Goal: Task Accomplishment & Management: Use online tool/utility

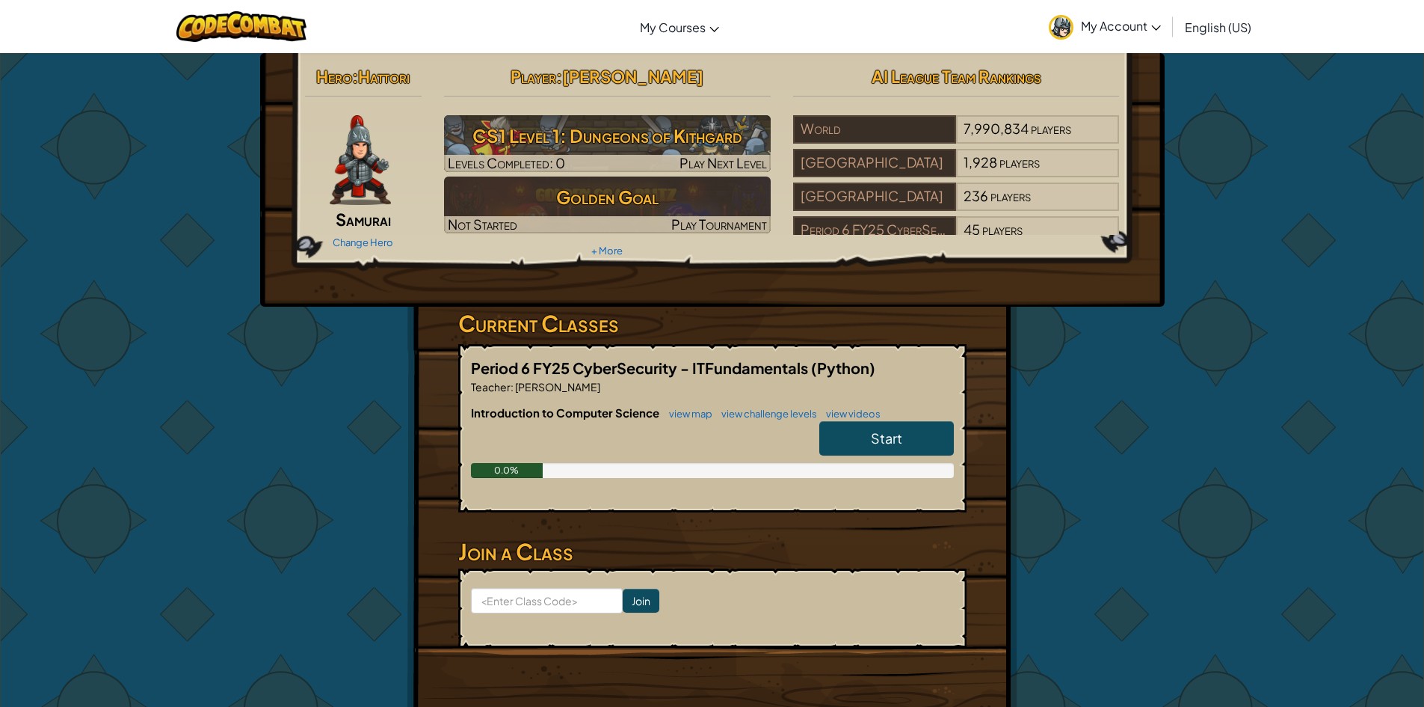
click at [882, 431] on span "Start" at bounding box center [886, 437] width 31 height 17
click at [890, 437] on span "Start" at bounding box center [886, 437] width 31 height 17
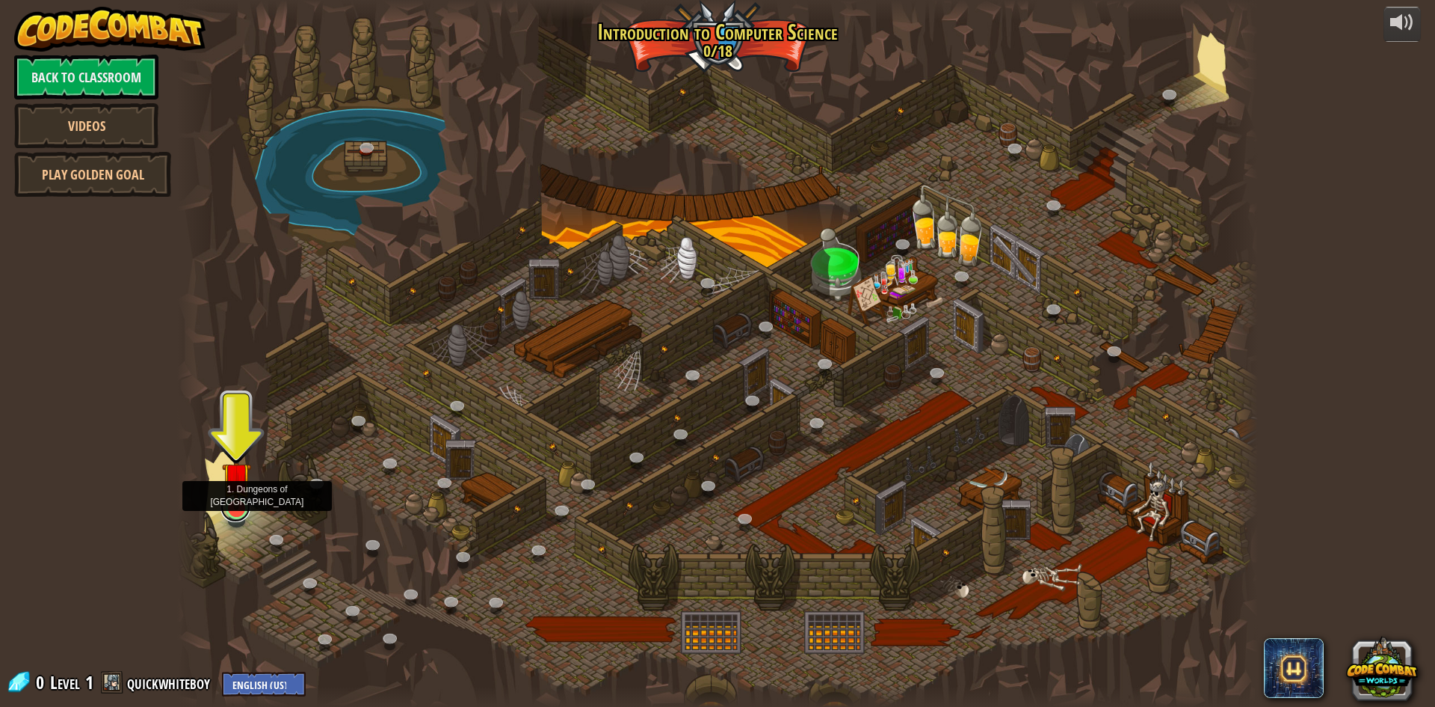
click at [240, 514] on link at bounding box center [236, 507] width 30 height 30
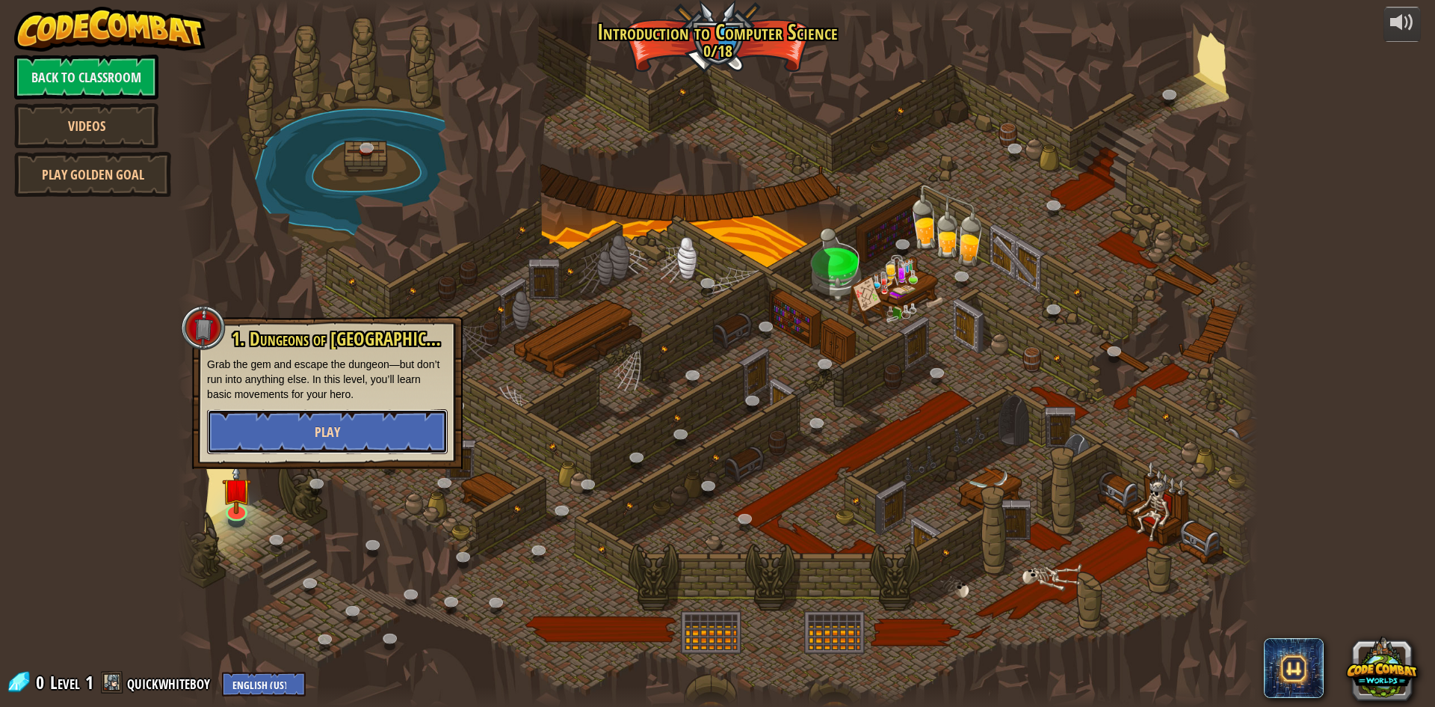
click at [358, 428] on button "Play" at bounding box center [327, 431] width 241 height 45
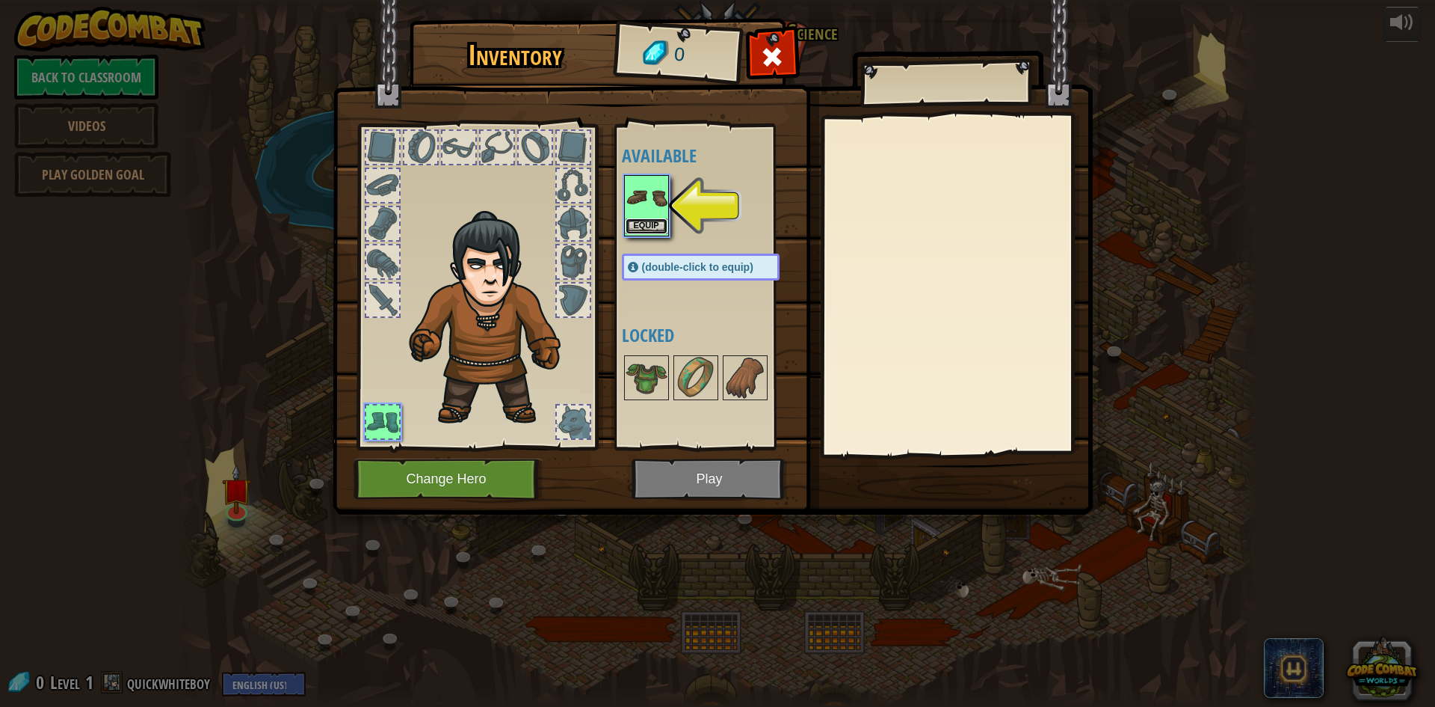
click at [643, 221] on button "Equip" at bounding box center [647, 226] width 42 height 16
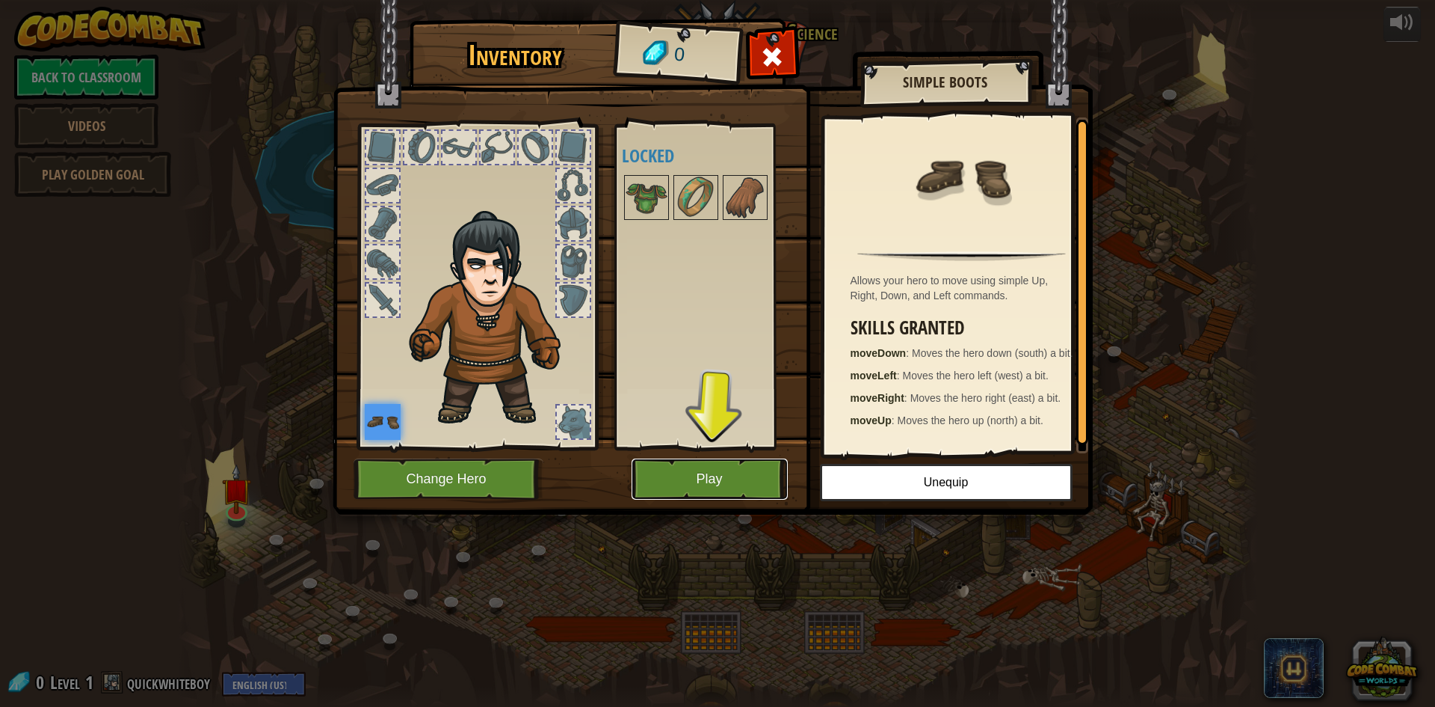
click at [716, 467] on button "Play" at bounding box center [710, 478] width 156 height 41
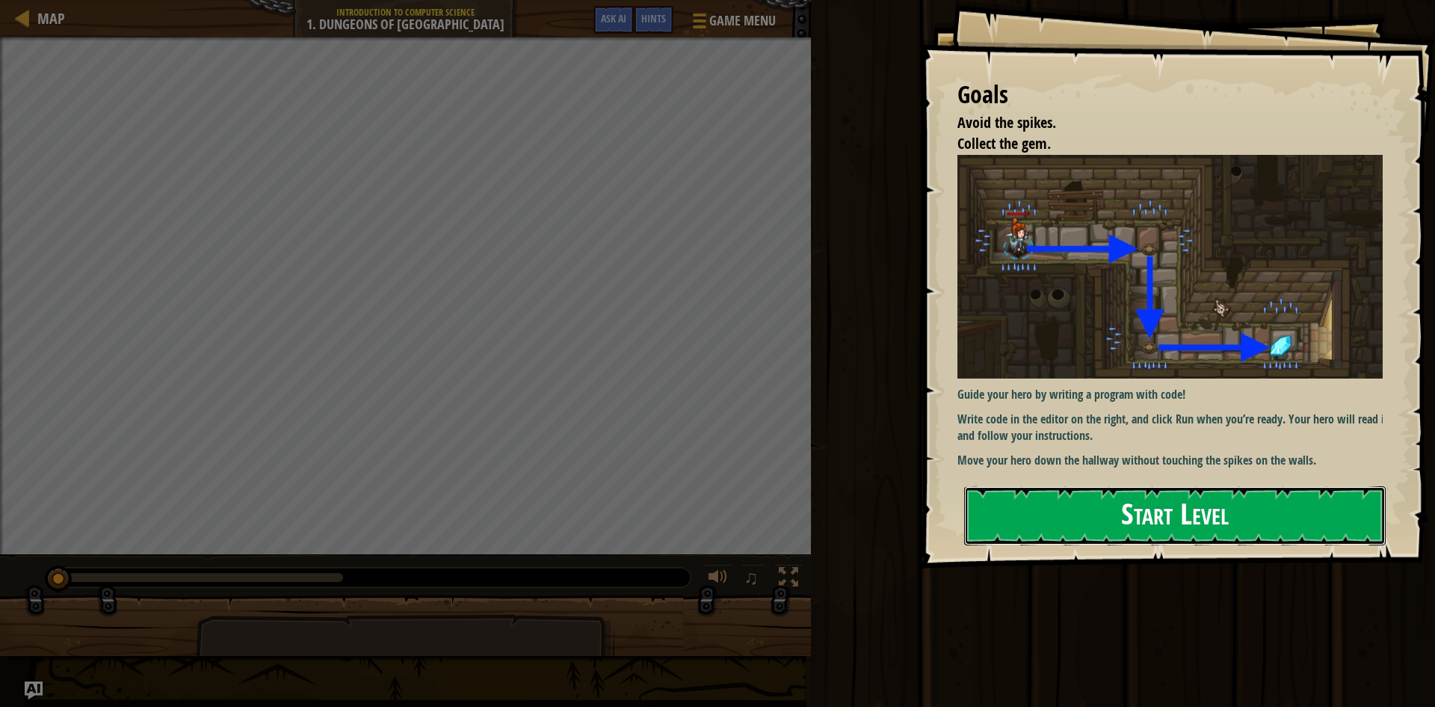
drag, startPoint x: 1212, startPoint y: 499, endPoint x: 1211, endPoint y: 492, distance: 7.5
click at [1211, 492] on button "Start Level" at bounding box center [1175, 515] width 422 height 59
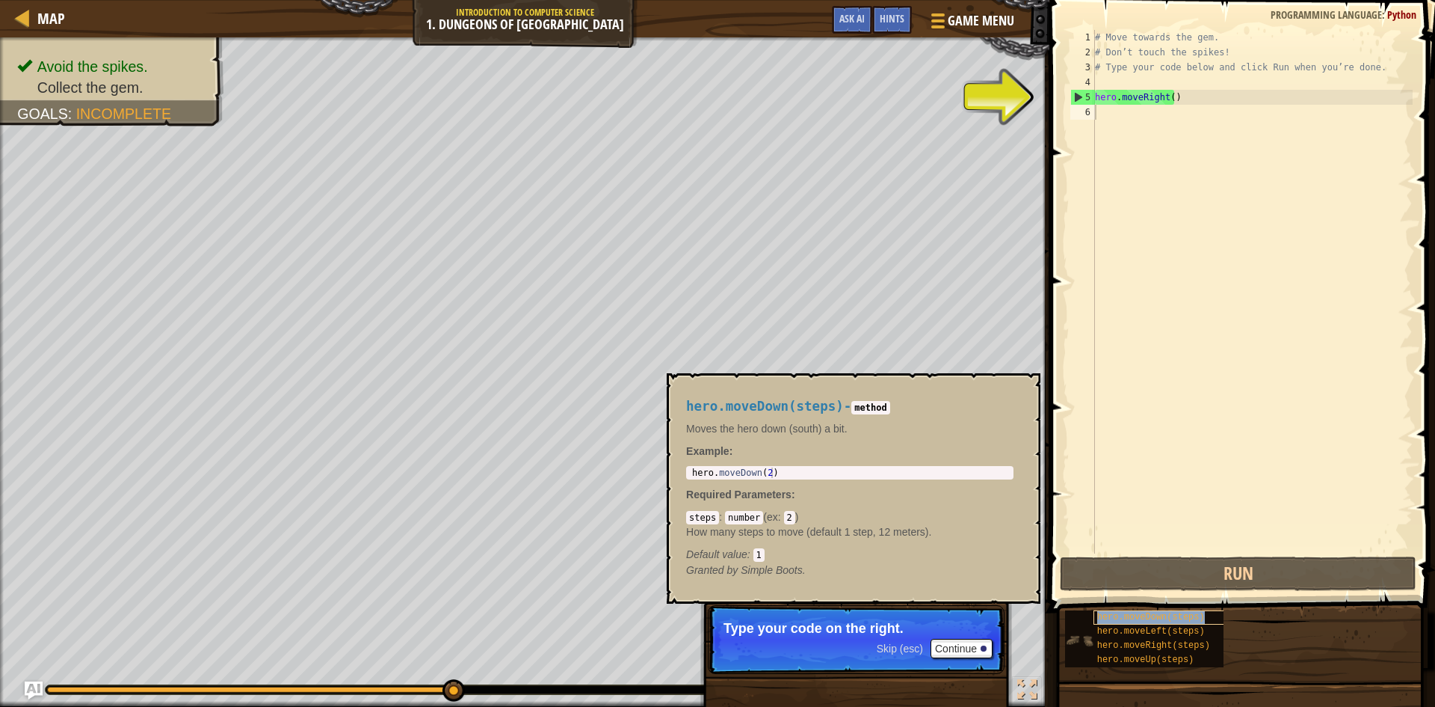
click at [1171, 617] on span "hero.moveDown(steps)" at bounding box center [1152, 617] width 108 height 10
click at [1109, 114] on div "# Move towards the gem. # Don’t touch the spikes! # Type your code below and cl…" at bounding box center [1252, 306] width 321 height 553
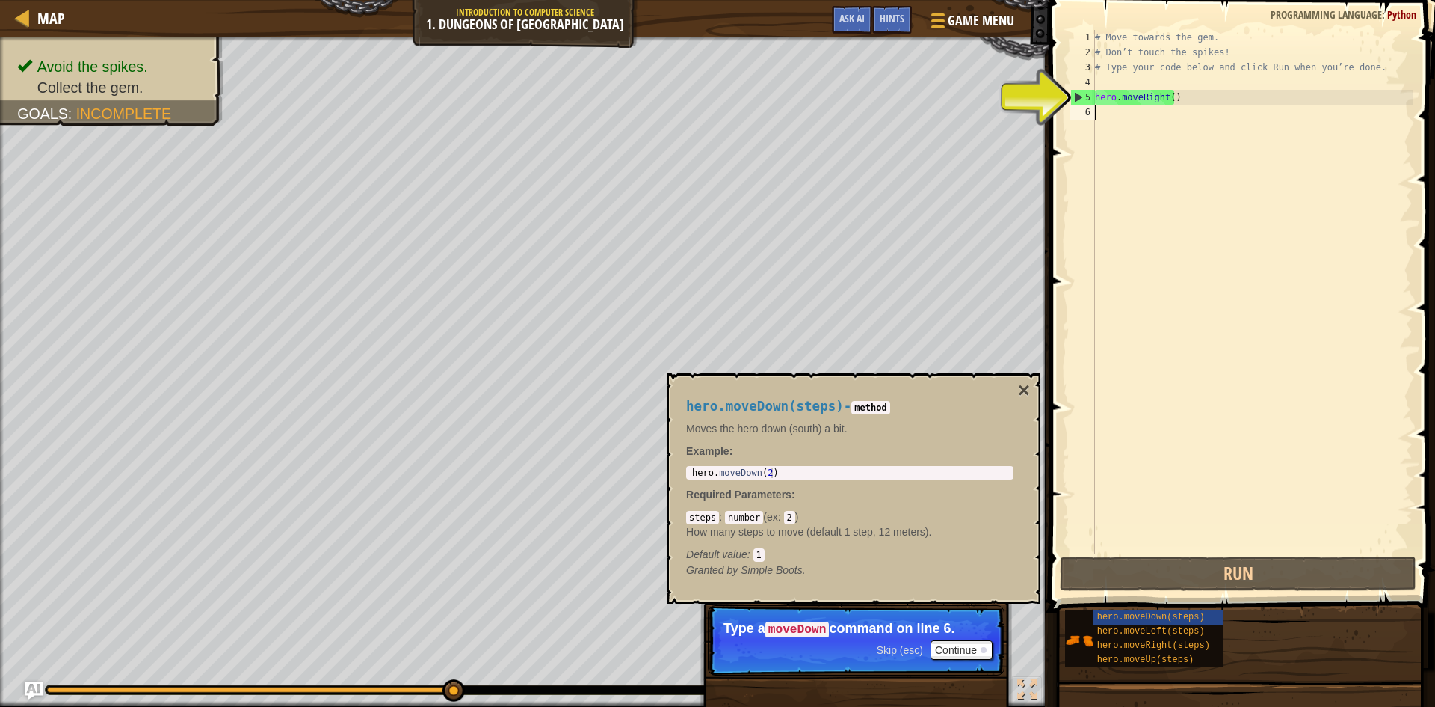
drag, startPoint x: 1124, startPoint y: 619, endPoint x: 1148, endPoint y: 450, distance: 170.8
click at [1148, 450] on div "# Move towards the gem. # Don’t touch the spikes! # Type your code below and cl…" at bounding box center [1252, 306] width 321 height 553
click at [1113, 112] on div "# Move towards the gem. # Don’t touch the spikes! # Type your code below and cl…" at bounding box center [1252, 306] width 321 height 553
click at [1104, 102] on div "# Move towards the gem. # Don’t touch the spikes! # Type your code below and cl…" at bounding box center [1252, 306] width 321 height 553
type textarea "hero.moveRight()"
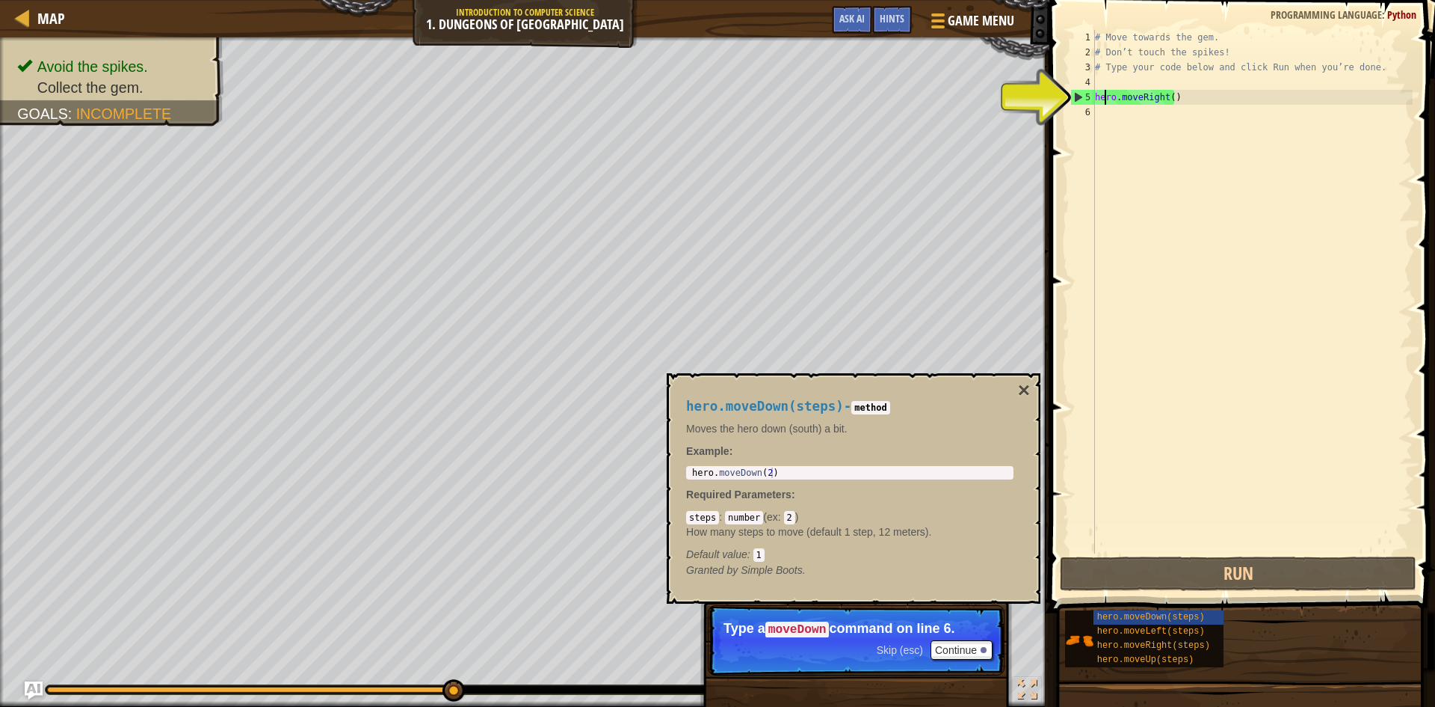
click at [1098, 107] on div "# Move towards the gem. # Don’t touch the spikes! # Type your code below and cl…" at bounding box center [1252, 306] width 321 height 553
click at [1180, 612] on span "hero.moveDown(steps)" at bounding box center [1152, 617] width 108 height 10
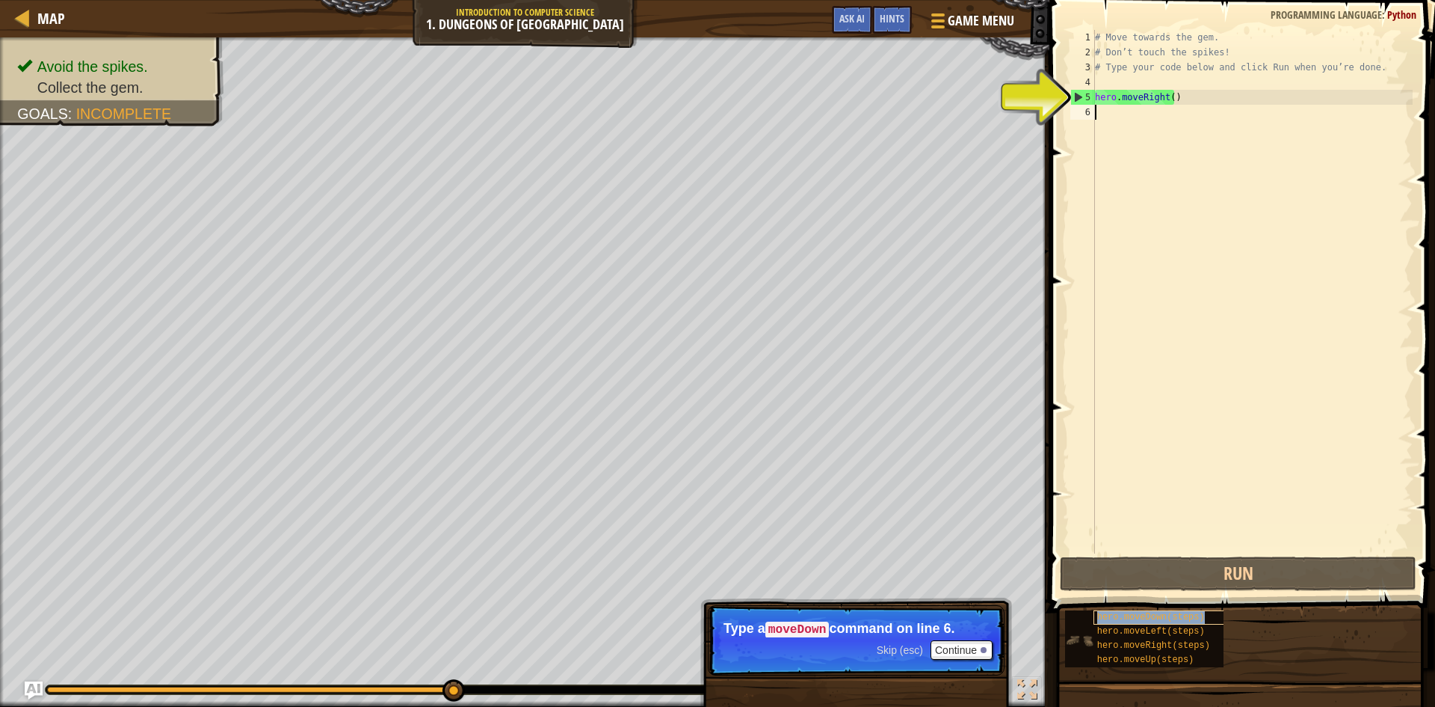
click at [1180, 612] on span "hero.moveDown(steps)" at bounding box center [1152, 617] width 108 height 10
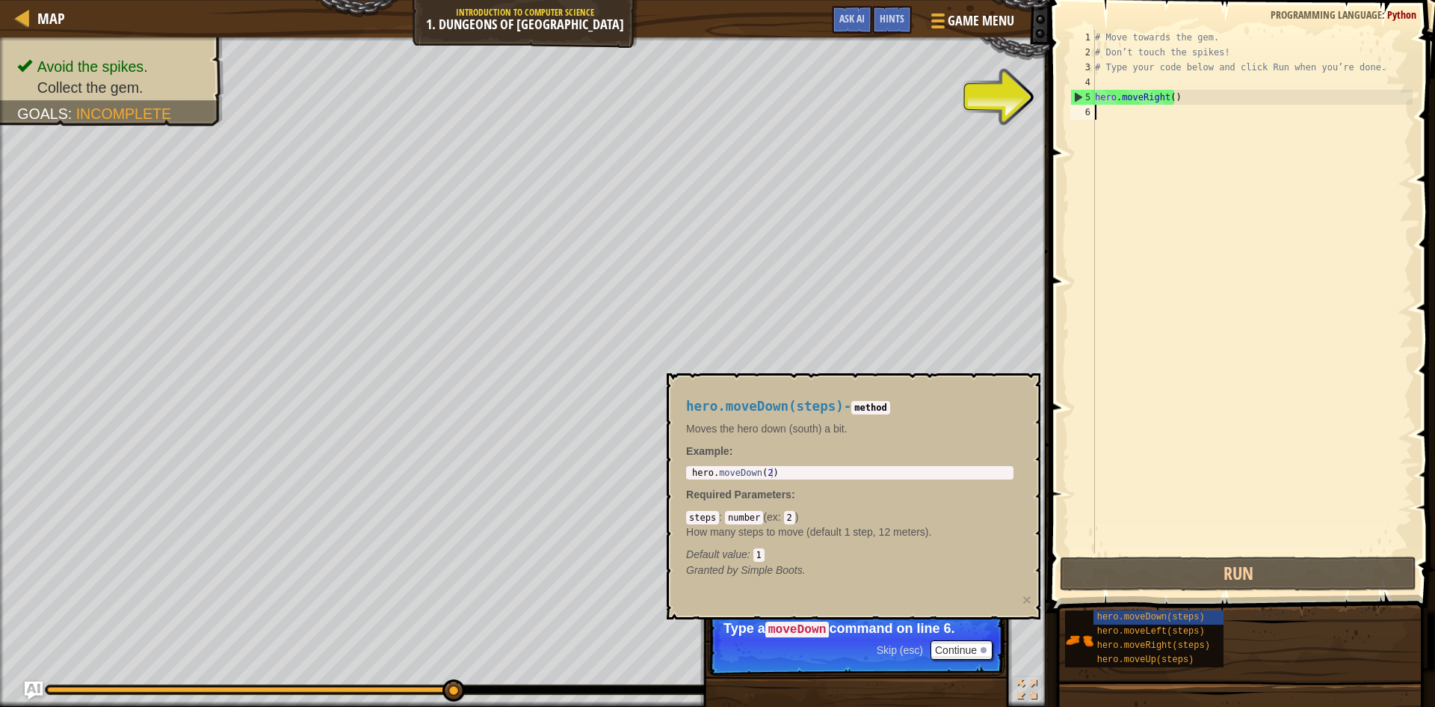
type textarea "hero.moveDown(2)"
click at [660, 0] on body "Map Introduction to Computer Science 1. Dungeons of Kithgard Game Menu Done Hin…" at bounding box center [717, 0] width 1435 height 0
click at [1117, 109] on div "# Move towards the gem. # Don’t touch the spikes! # Type your code below and cl…" at bounding box center [1252, 306] width 321 height 553
paste textarea "hero.moveDown(2)"
type textarea "hero.moveDown(2)"
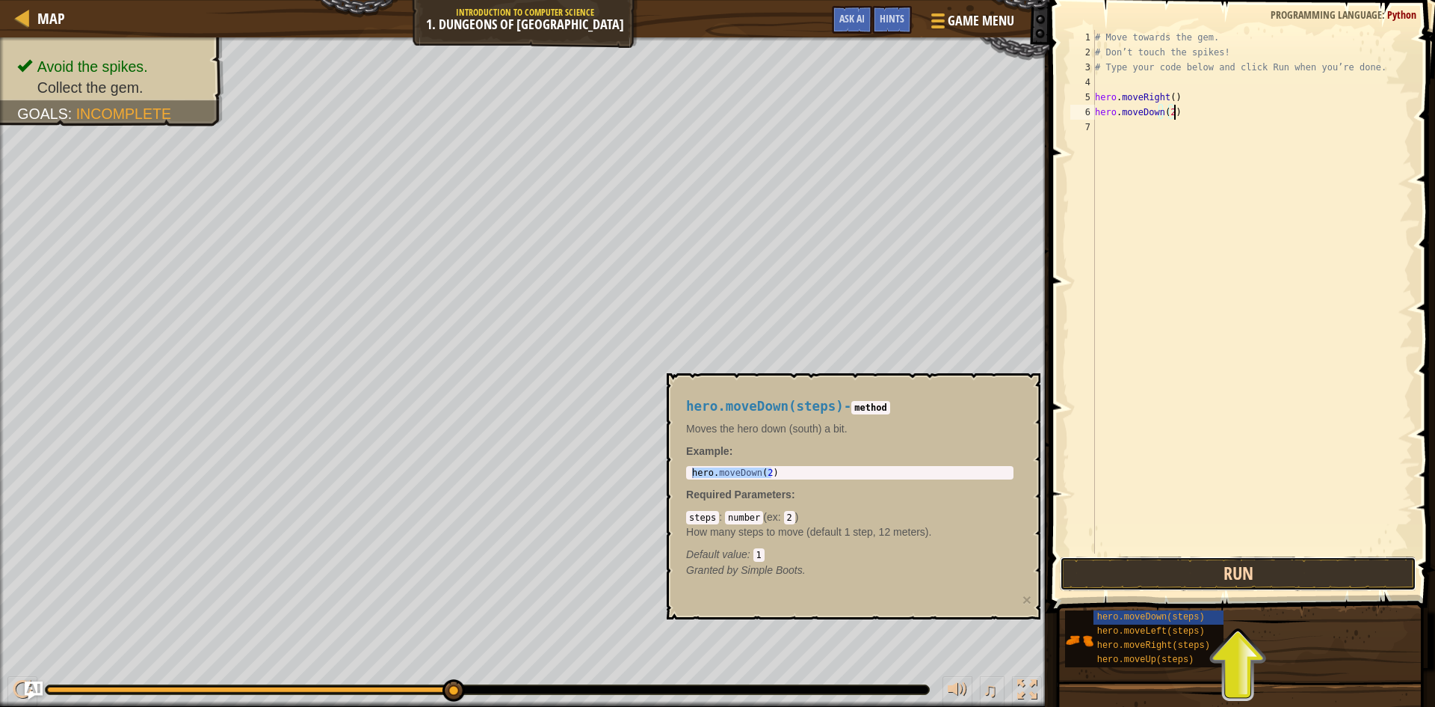
click at [1227, 567] on button "Run" at bounding box center [1238, 573] width 357 height 34
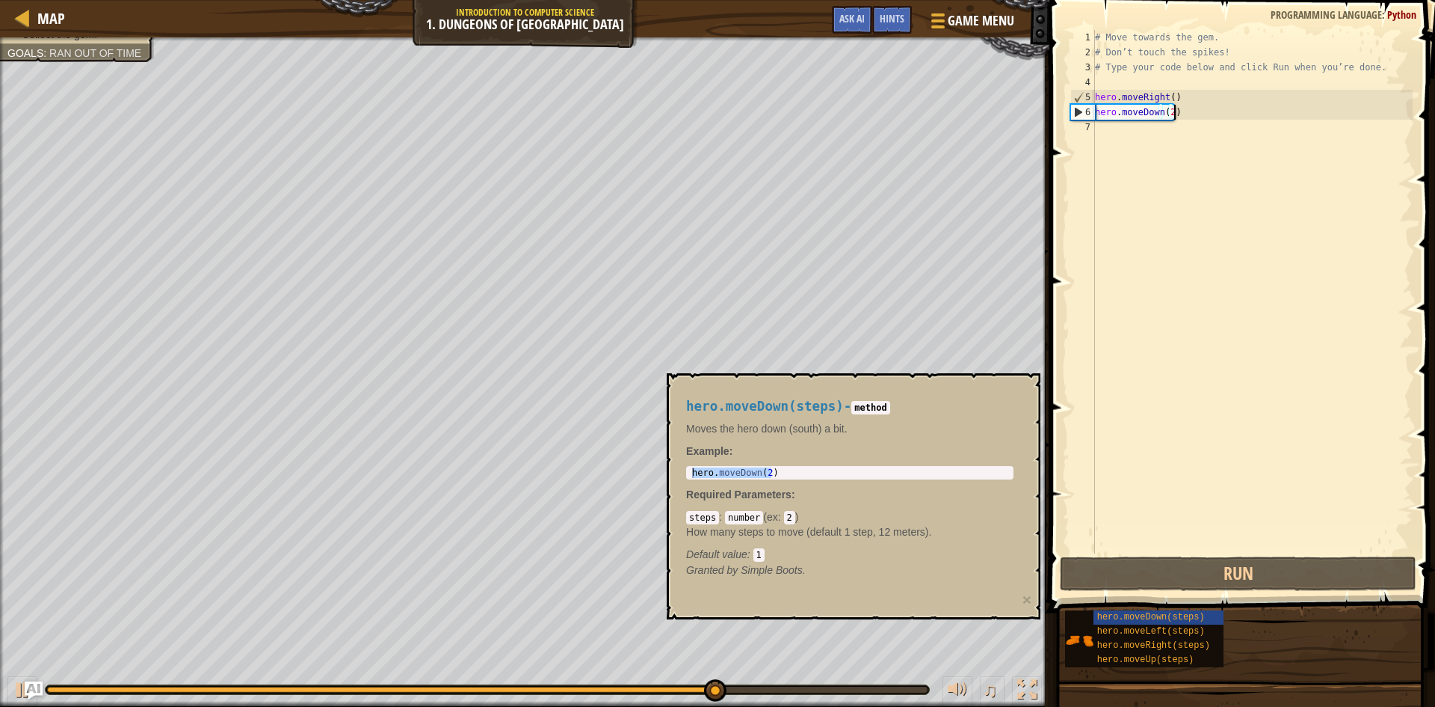
click at [776, 463] on div "hero.moveDown(steps) - method Moves the hero down (south) a bit. Example : hero…" at bounding box center [850, 488] width 348 height 206
click at [769, 471] on div "hero . moveDown ( 2 )" at bounding box center [849, 472] width 321 height 10
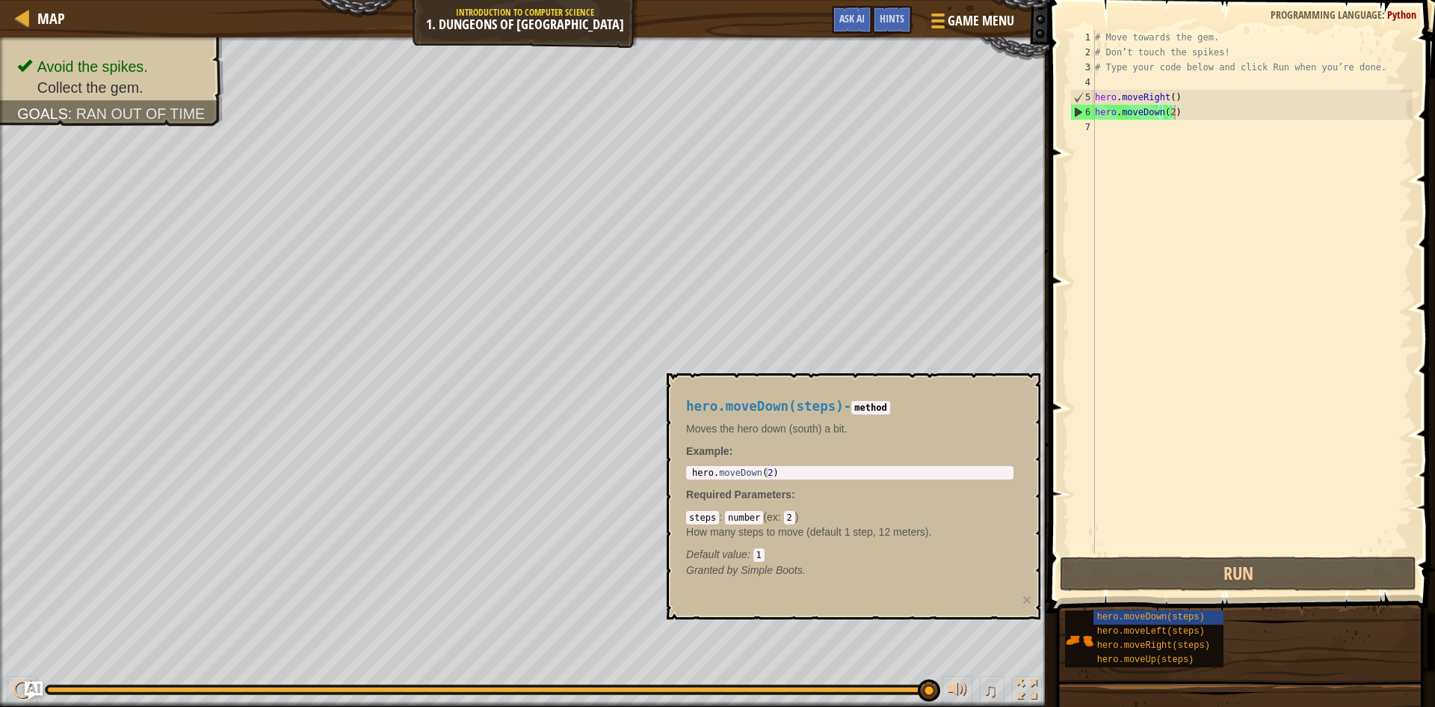
click at [1349, 641] on div "hero.moveDown(steps) hero.moveLeft(steps) hero.moveRight(steps) hero.moveUp(ste…" at bounding box center [1245, 638] width 360 height 58
click at [1136, 644] on span "hero.moveRight(steps)" at bounding box center [1154, 645] width 113 height 10
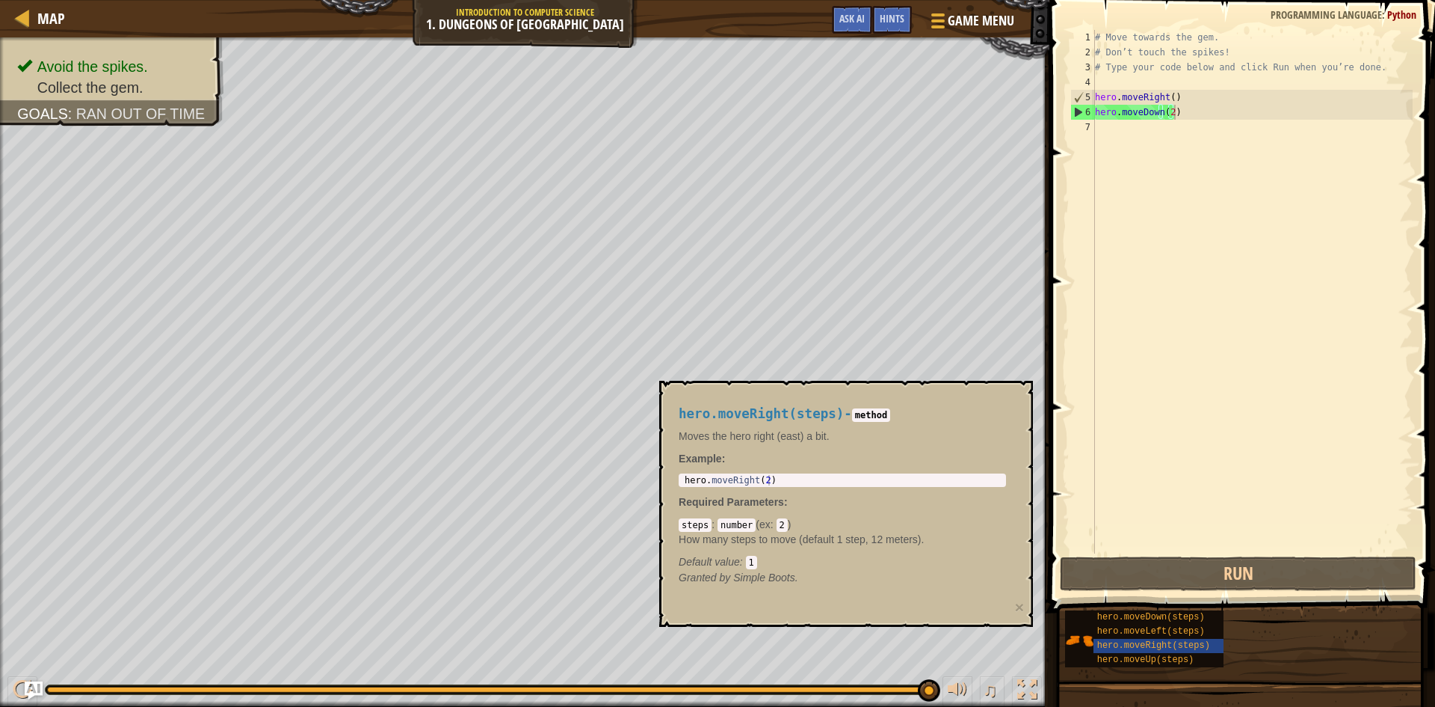
drag, startPoint x: 778, startPoint y: 474, endPoint x: 756, endPoint y: 475, distance: 21.7
click at [757, 475] on div "1 hero . moveRight ( 2 ) הההההההההההההההההההההההההההההההההההההההההההההההההההההה…" at bounding box center [842, 479] width 327 height 13
type textarea "hero.moveRight(2)"
drag, startPoint x: 775, startPoint y: 477, endPoint x: 688, endPoint y: 483, distance: 87.7
click at [688, 483] on div "hero . moveRight ( 2 )" at bounding box center [842, 490] width 321 height 31
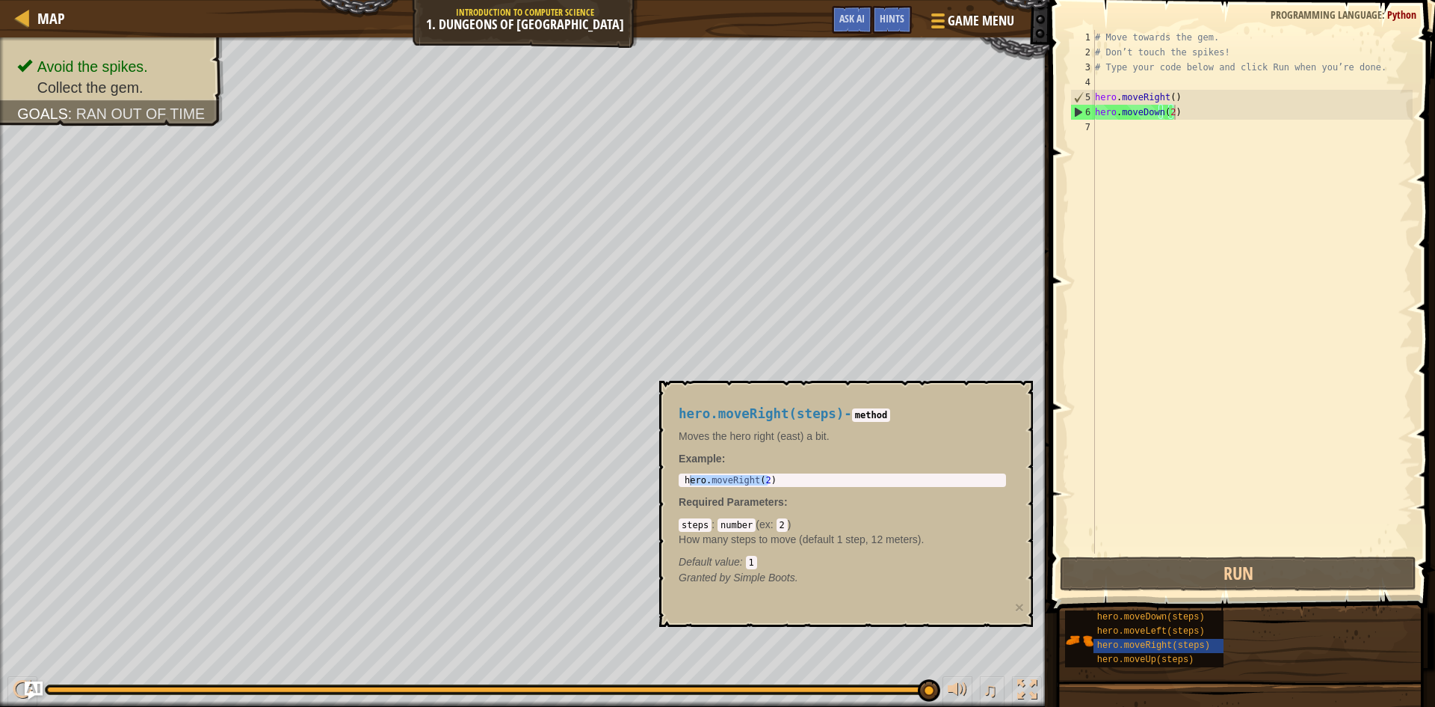
click at [778, 473] on div "hero.moveRight(2) 1 hero . moveRight ( 2 ) הההההההההההההההההההההההההההההההההההה…" at bounding box center [842, 479] width 327 height 13
click at [778, 478] on div "hero . moveRight ( 2 )" at bounding box center [842, 480] width 321 height 10
drag, startPoint x: 778, startPoint y: 478, endPoint x: 671, endPoint y: 482, distance: 107.0
click at [671, 482] on div "hero.moveRight(steps) - method Moves the hero right (east) a bit. Example : her…" at bounding box center [842, 496] width 348 height 206
click at [1110, 122] on div "# Move towards the gem. # Don’t touch the spikes! # Type your code below and cl…" at bounding box center [1252, 306] width 321 height 553
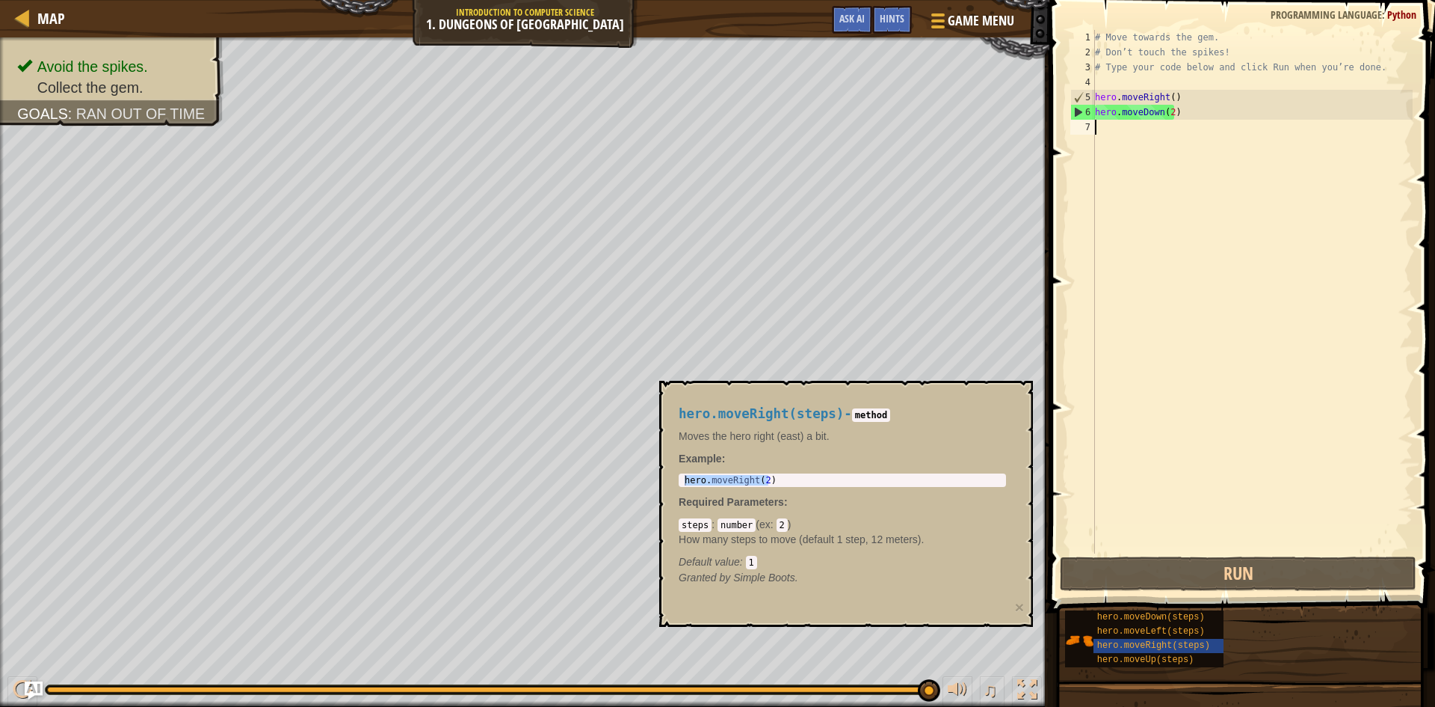
drag, startPoint x: 1108, startPoint y: 138, endPoint x: 1112, endPoint y: 128, distance: 10.7
click at [1112, 128] on div "# Move towards the gem. # Don’t touch the spikes! # Type your code below and cl…" at bounding box center [1252, 306] width 321 height 553
paste textarea "hero.moveRight(2)"
type textarea "hero.moveRight(2)"
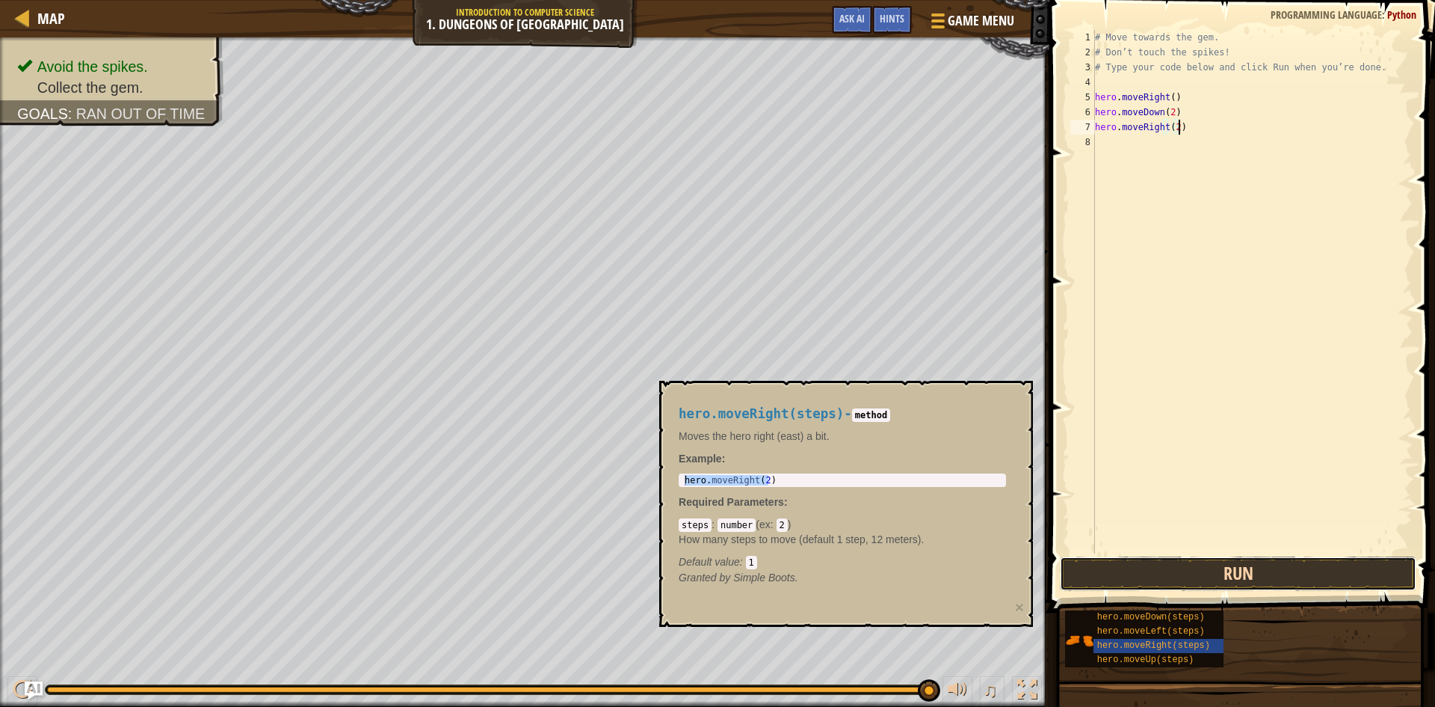
click at [1188, 567] on button "Run" at bounding box center [1238, 573] width 357 height 34
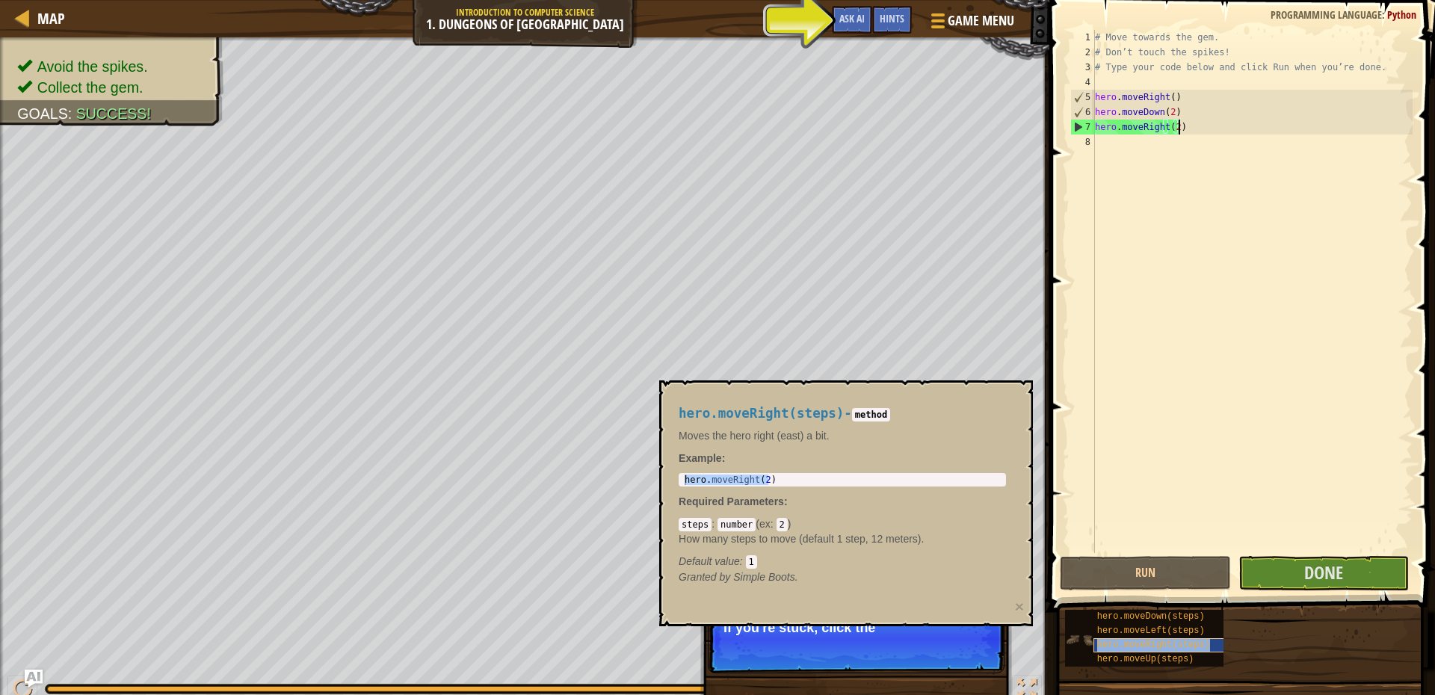
click at [1138, 647] on span "hero.moveRight(steps)" at bounding box center [1154, 645] width 113 height 10
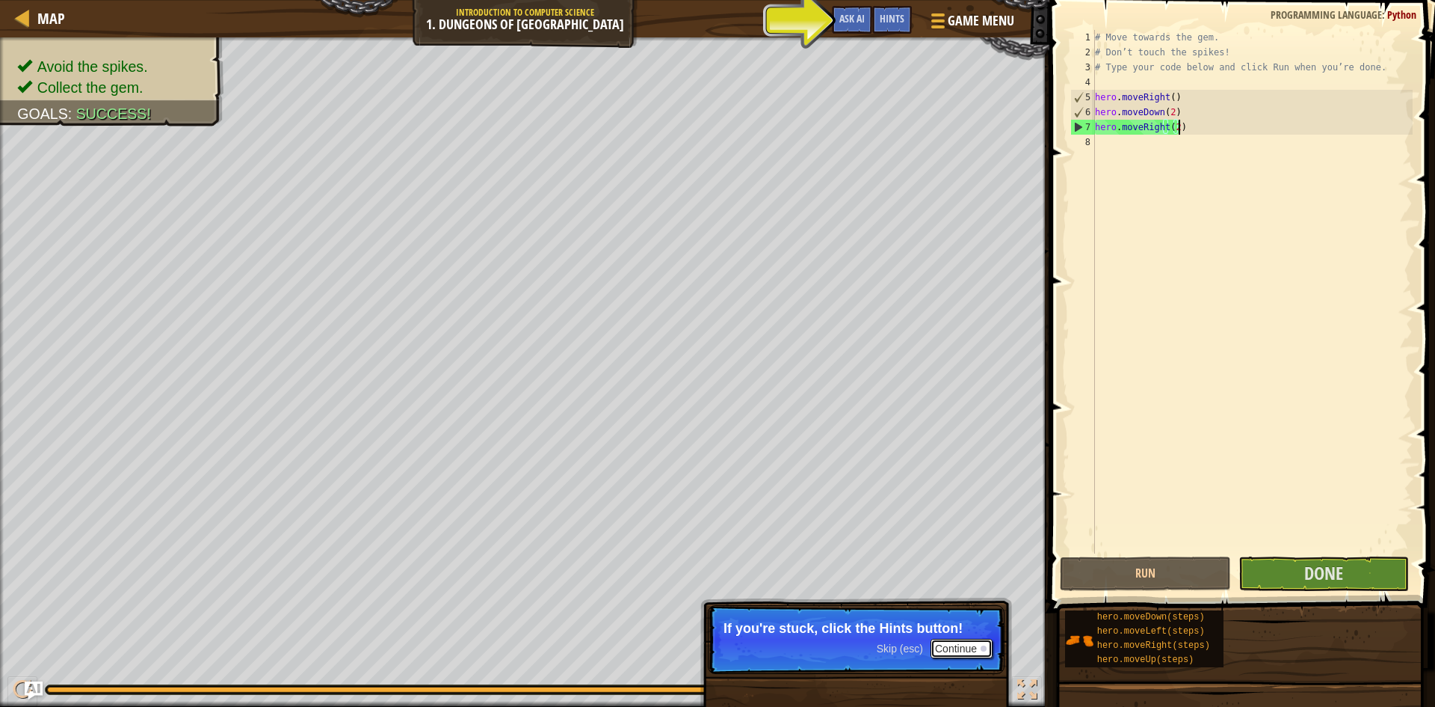
click at [967, 650] on button "Continue" at bounding box center [962, 647] width 62 height 19
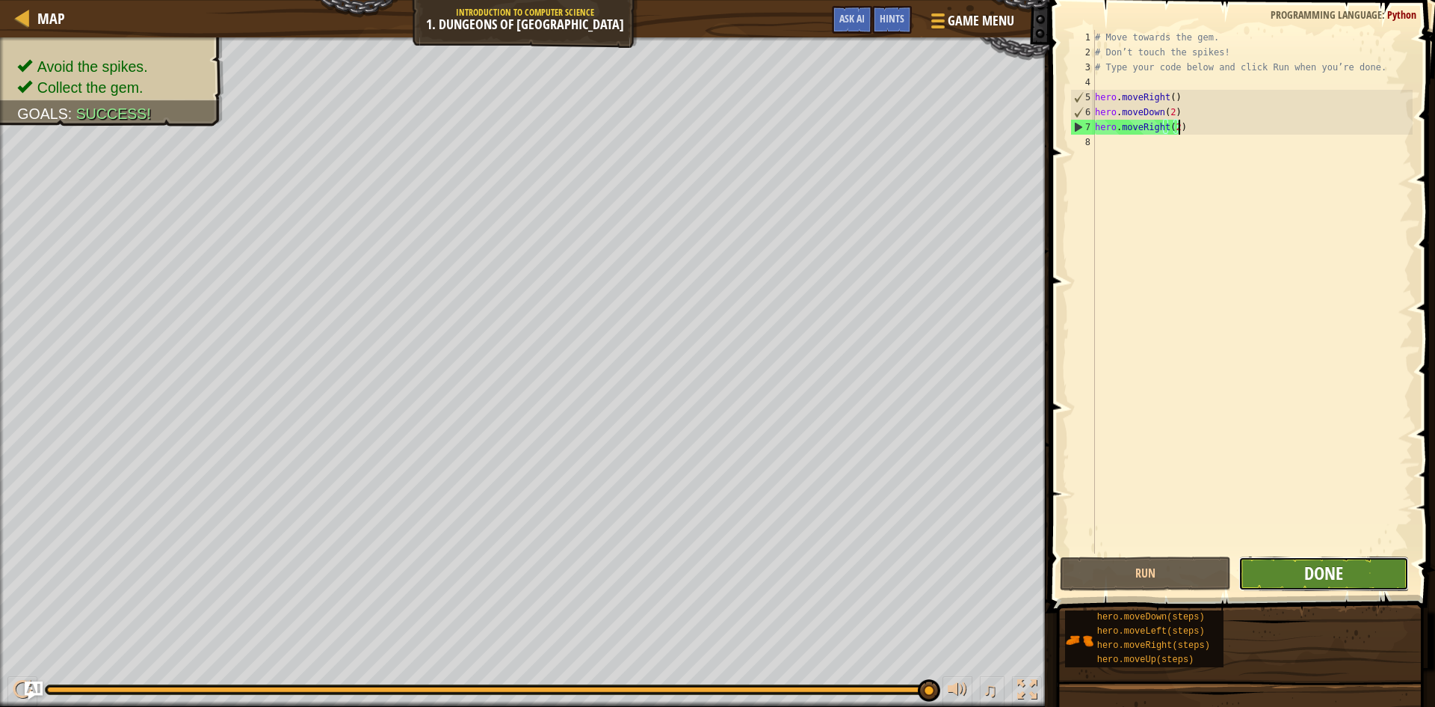
click at [1340, 573] on span "Done" at bounding box center [1324, 573] width 39 height 24
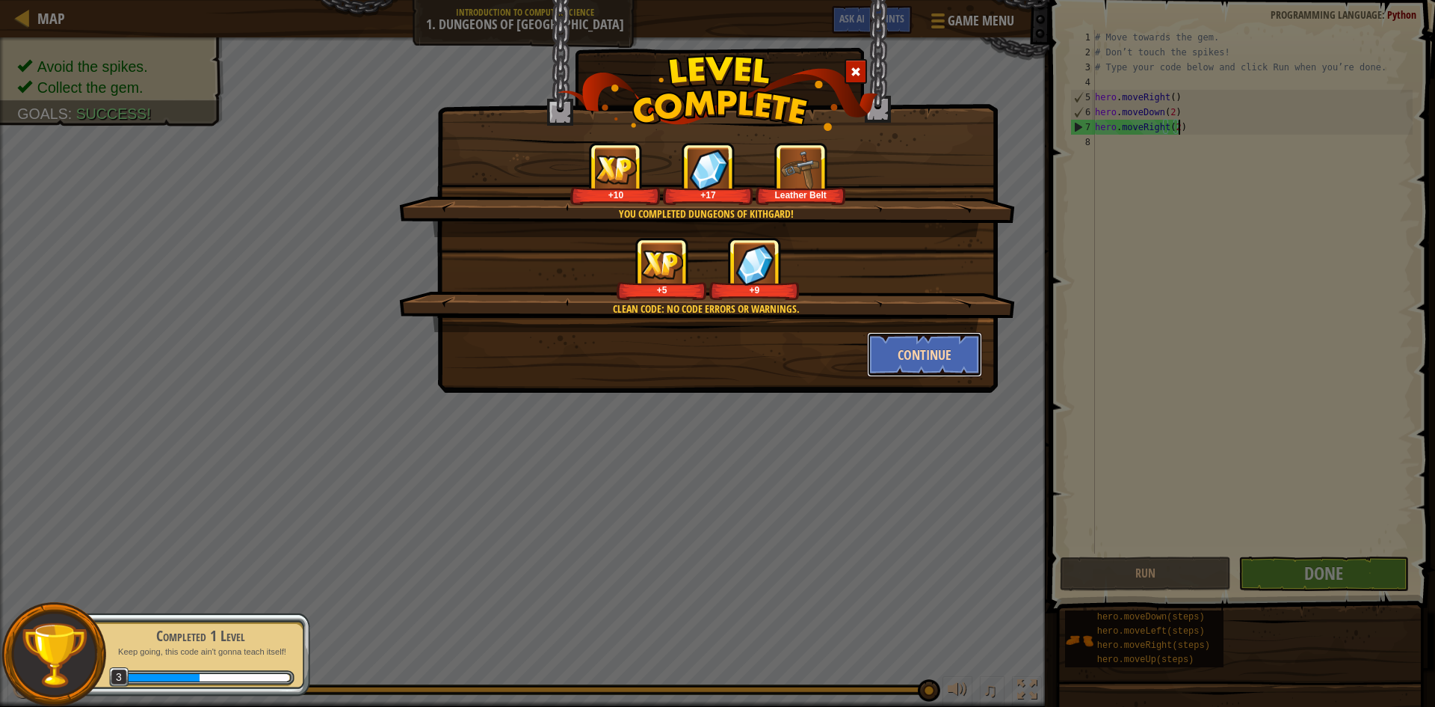
click at [934, 353] on button "Continue" at bounding box center [925, 354] width 116 height 45
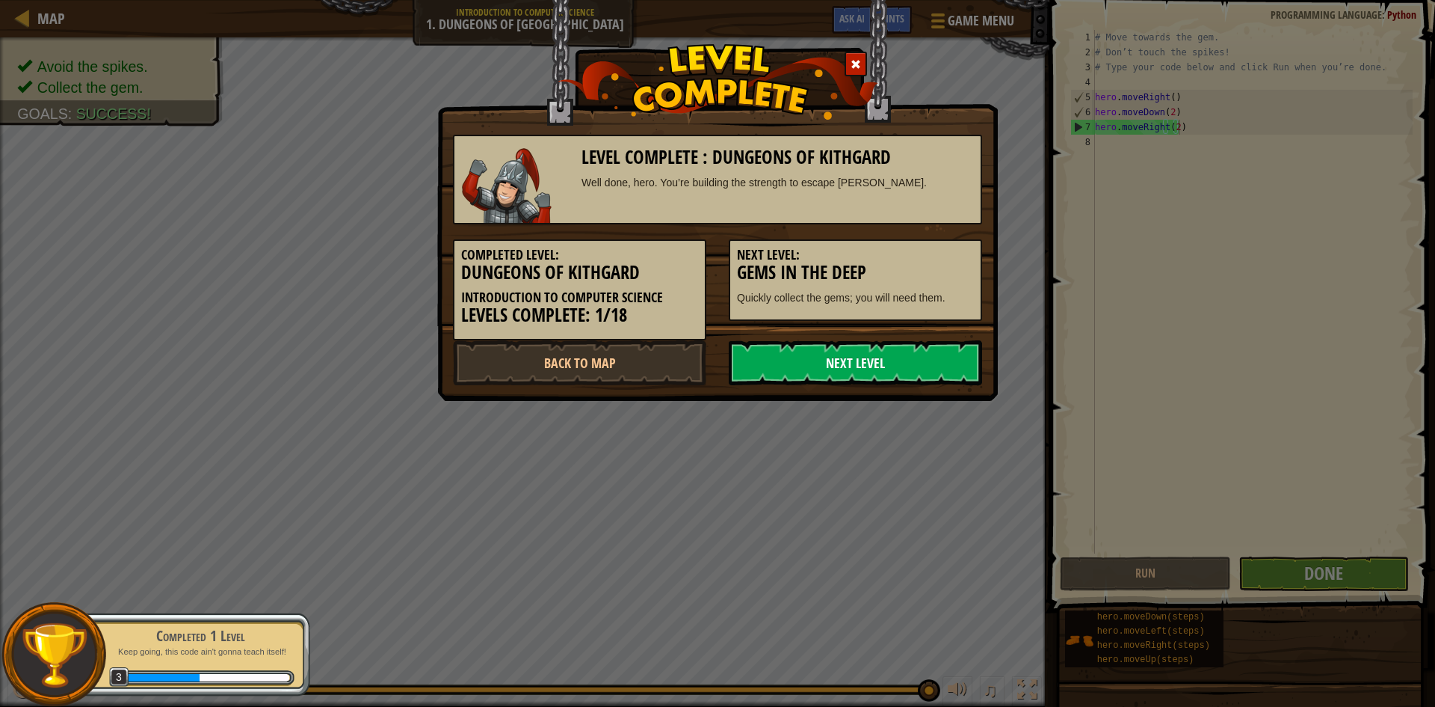
click at [801, 351] on link "Next Level" at bounding box center [855, 362] width 253 height 45
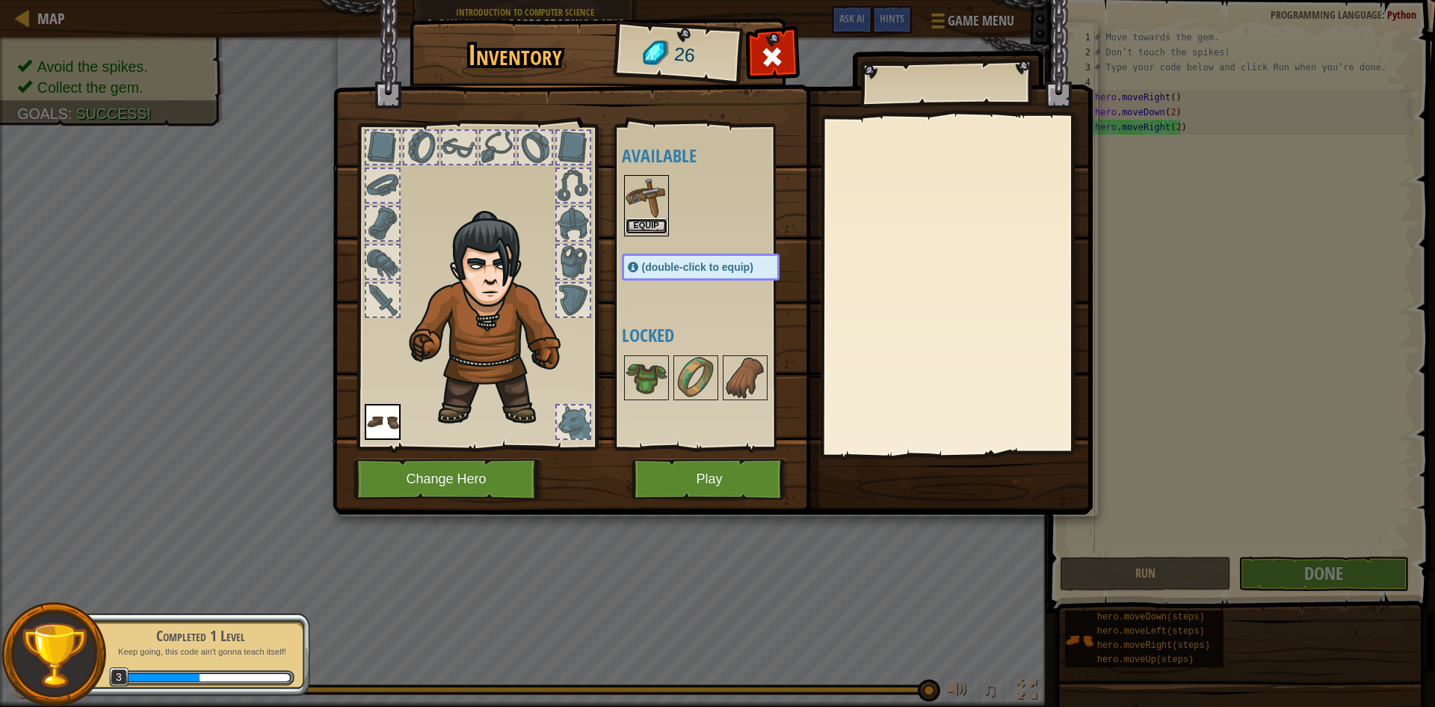
click at [656, 230] on button "Equip" at bounding box center [647, 226] width 42 height 16
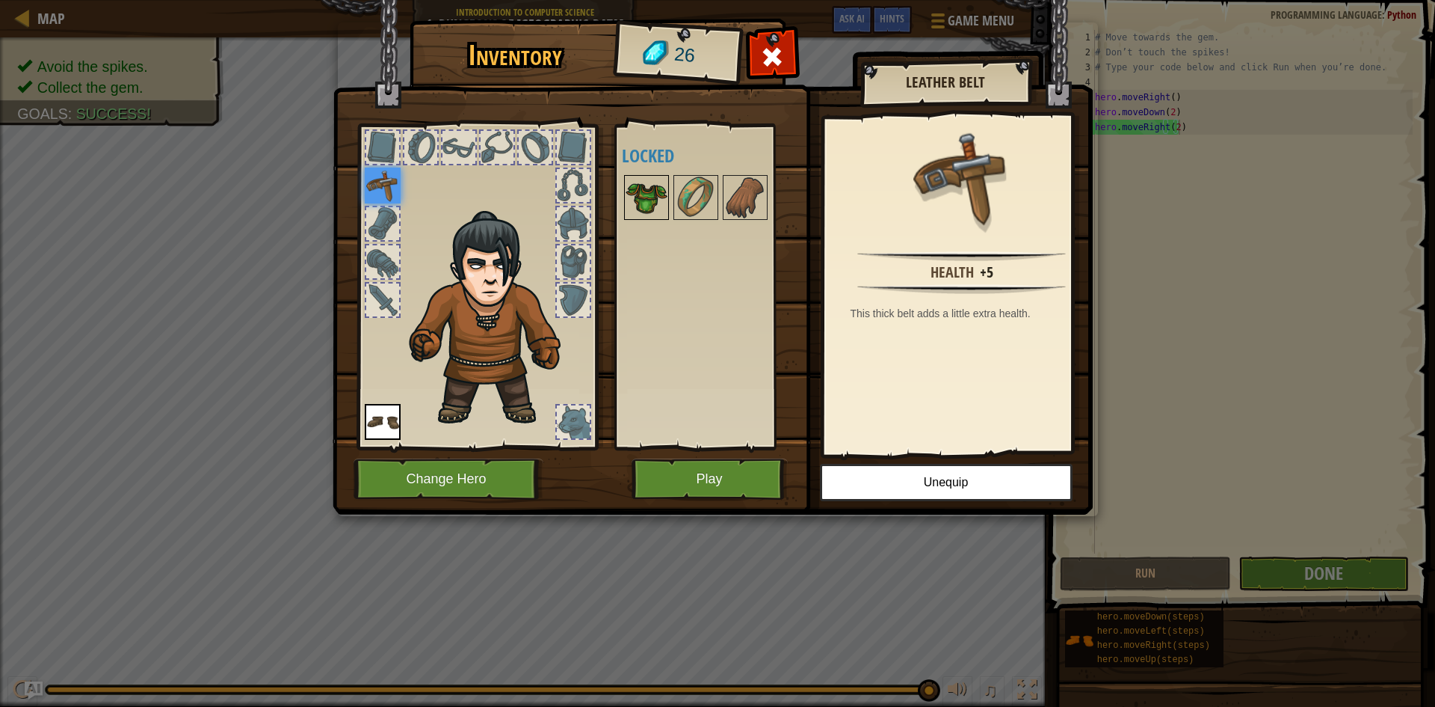
click at [665, 200] on img at bounding box center [647, 197] width 42 height 42
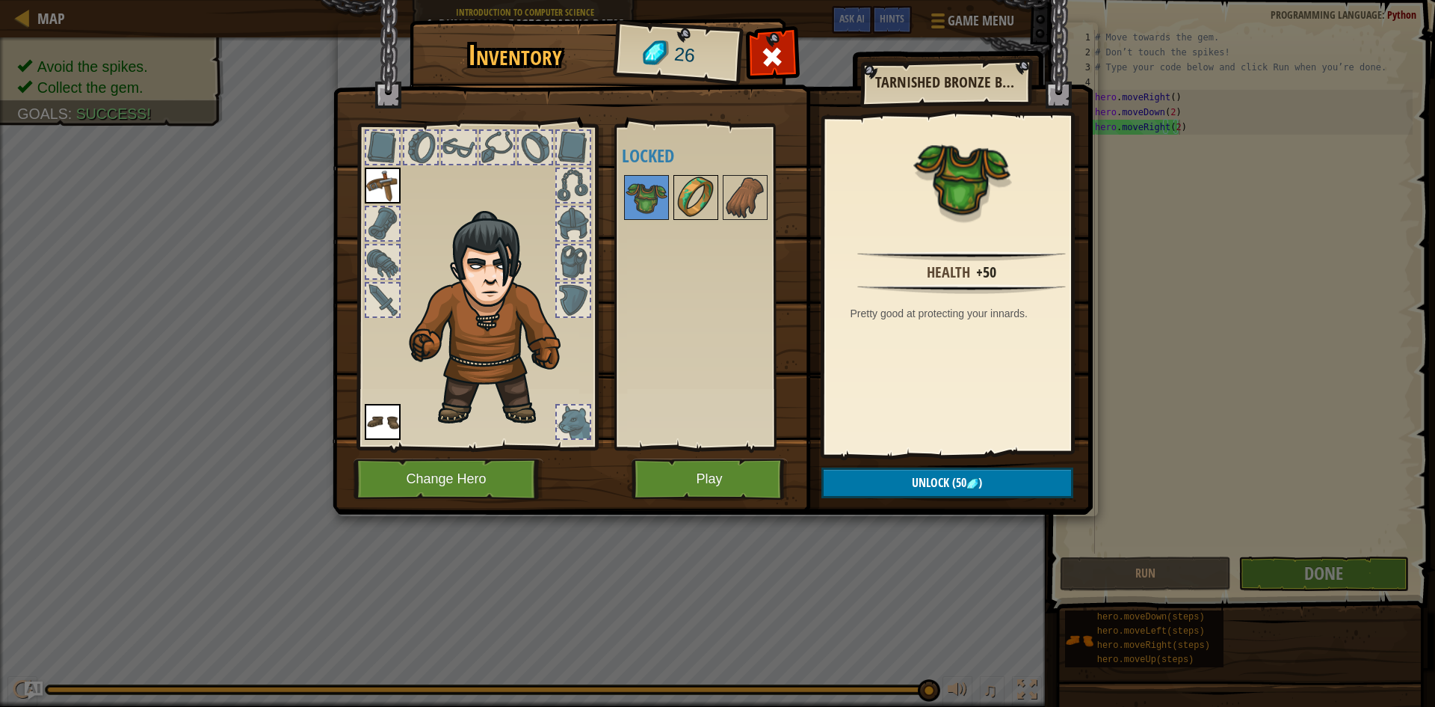
click at [704, 200] on img at bounding box center [696, 197] width 42 height 42
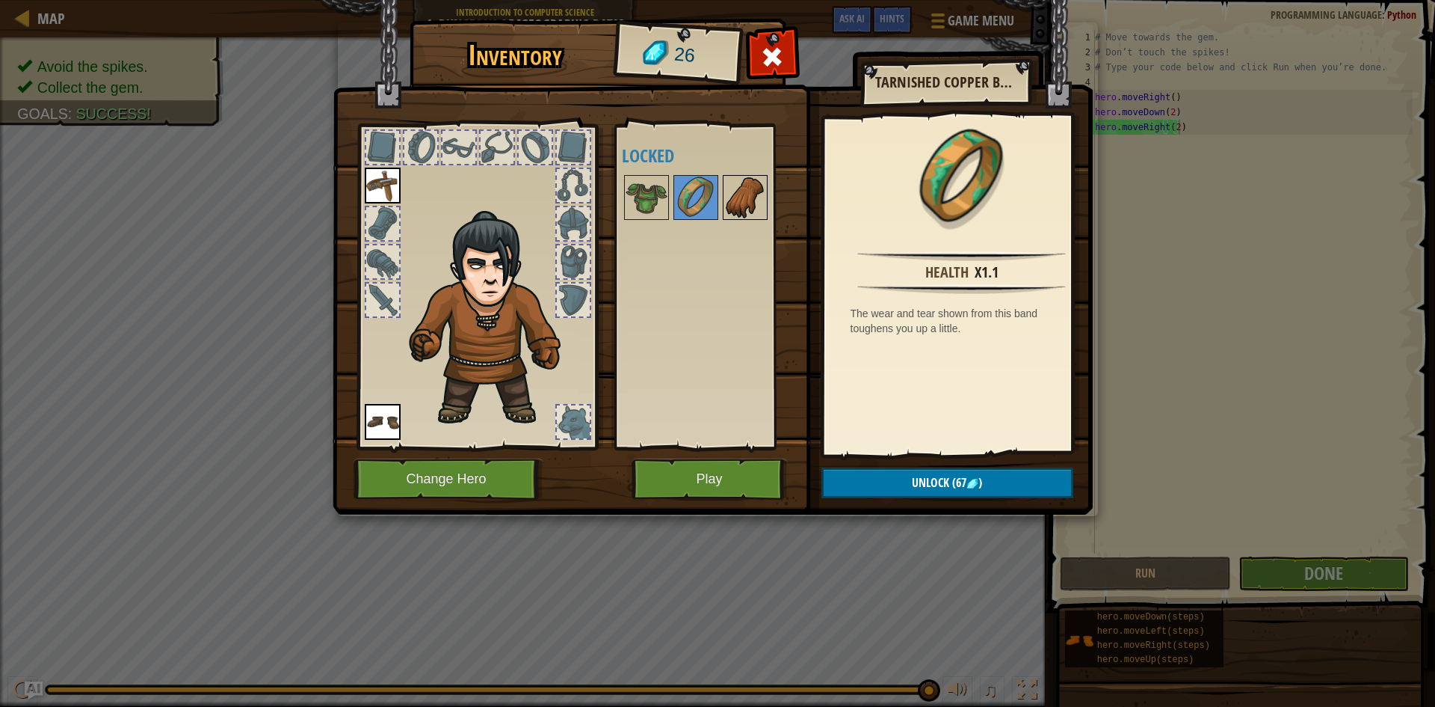
click at [756, 207] on img at bounding box center [745, 197] width 42 height 42
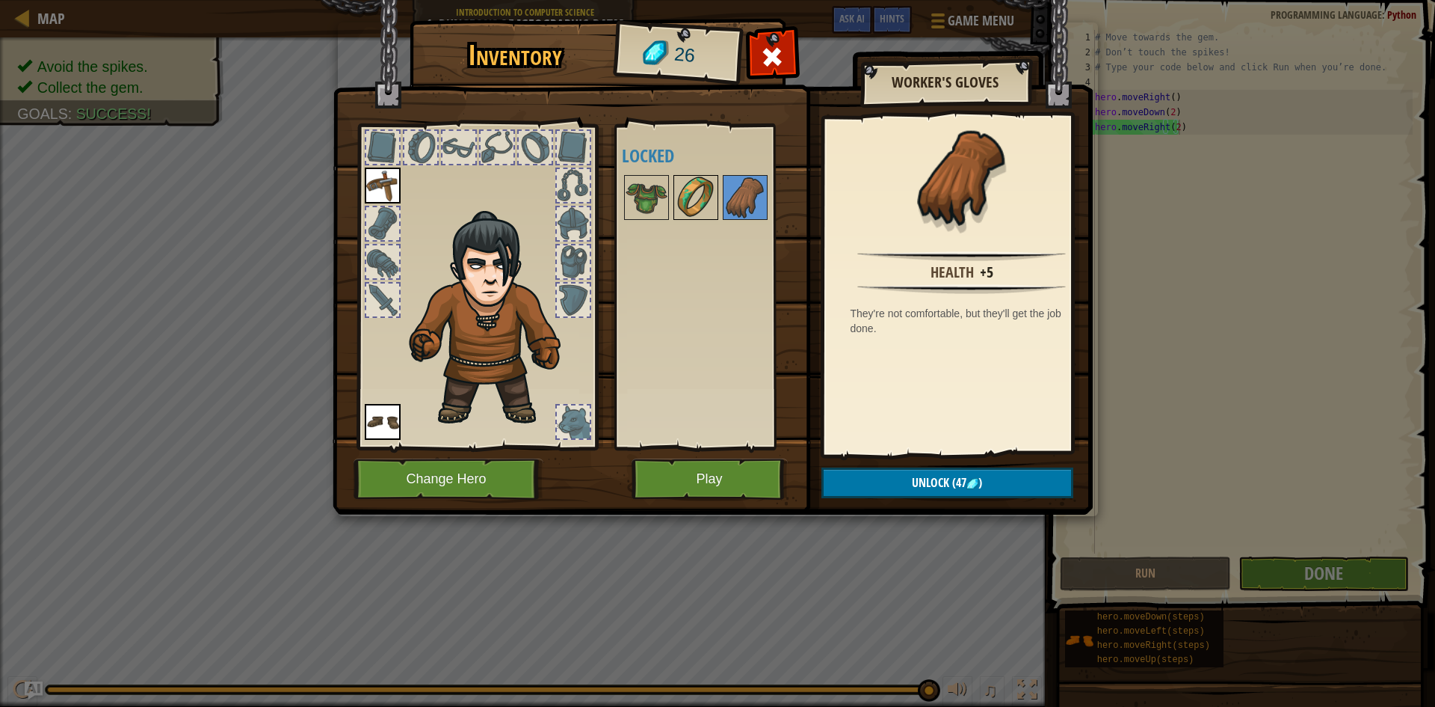
click at [716, 208] on img at bounding box center [696, 197] width 42 height 42
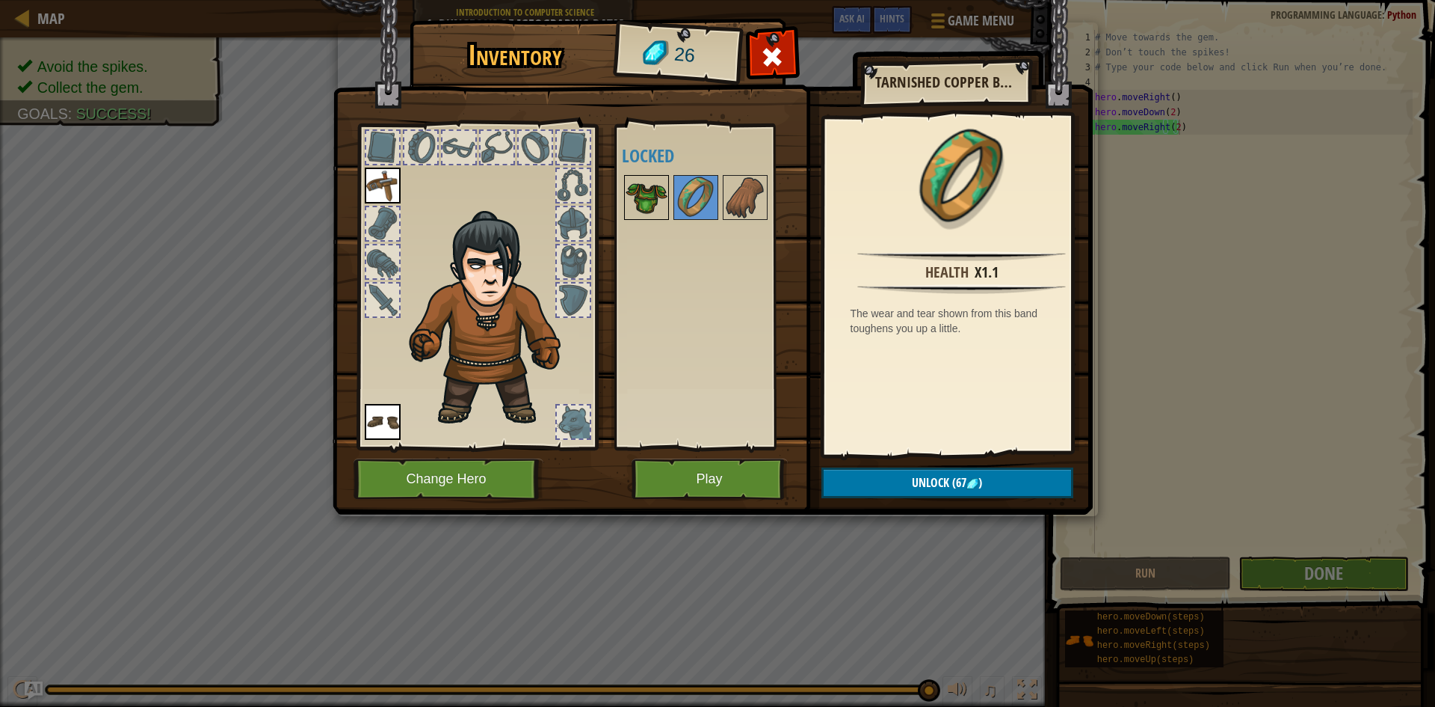
click at [645, 203] on img at bounding box center [647, 197] width 42 height 42
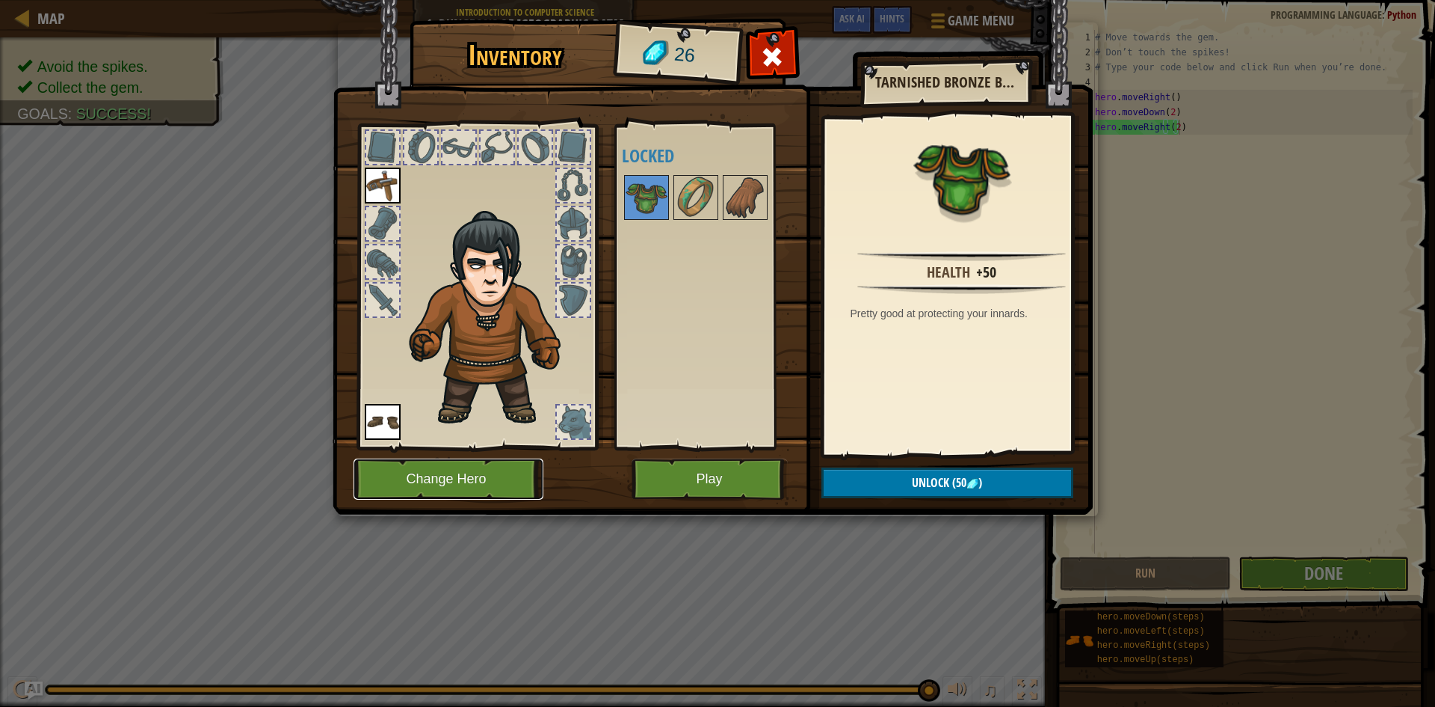
click at [496, 468] on button "Change Hero" at bounding box center [449, 478] width 190 height 41
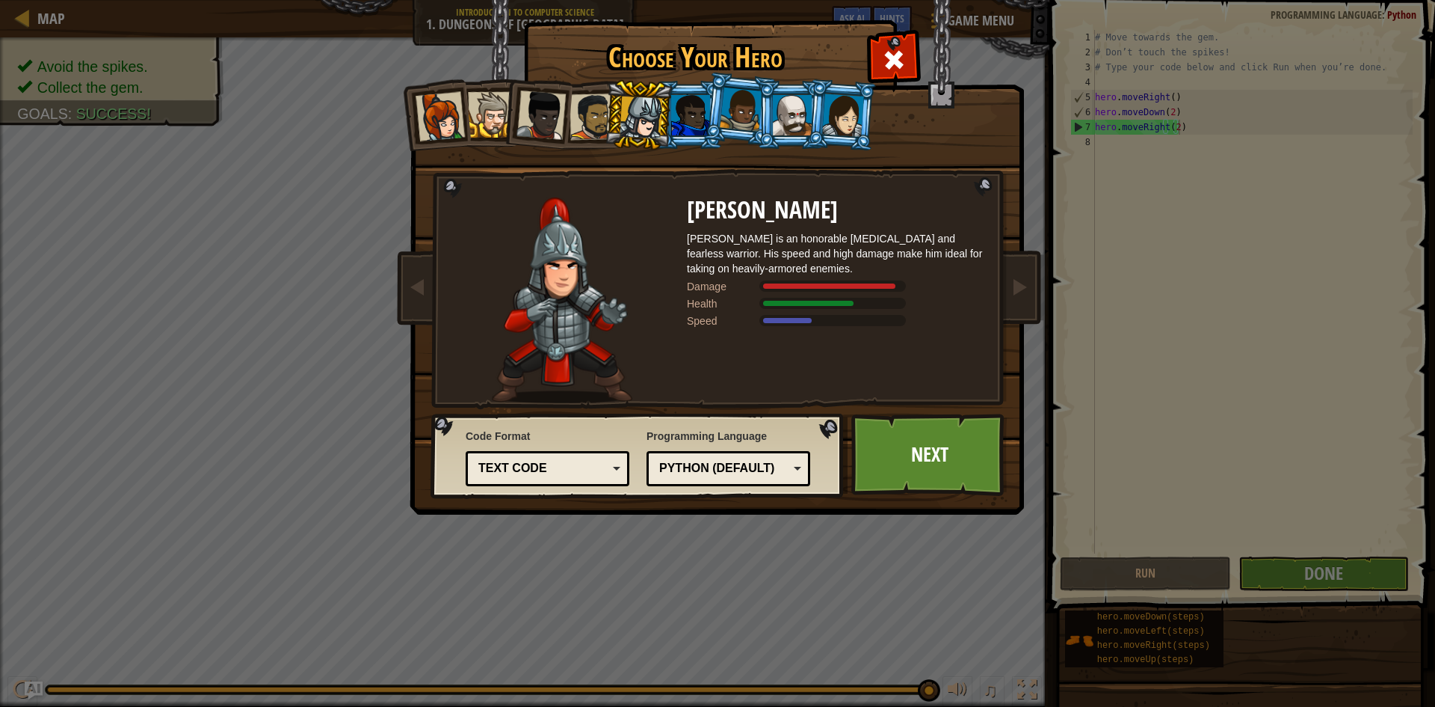
click at [648, 110] on div at bounding box center [641, 117] width 43 height 43
click at [896, 48] on span at bounding box center [894, 60] width 24 height 24
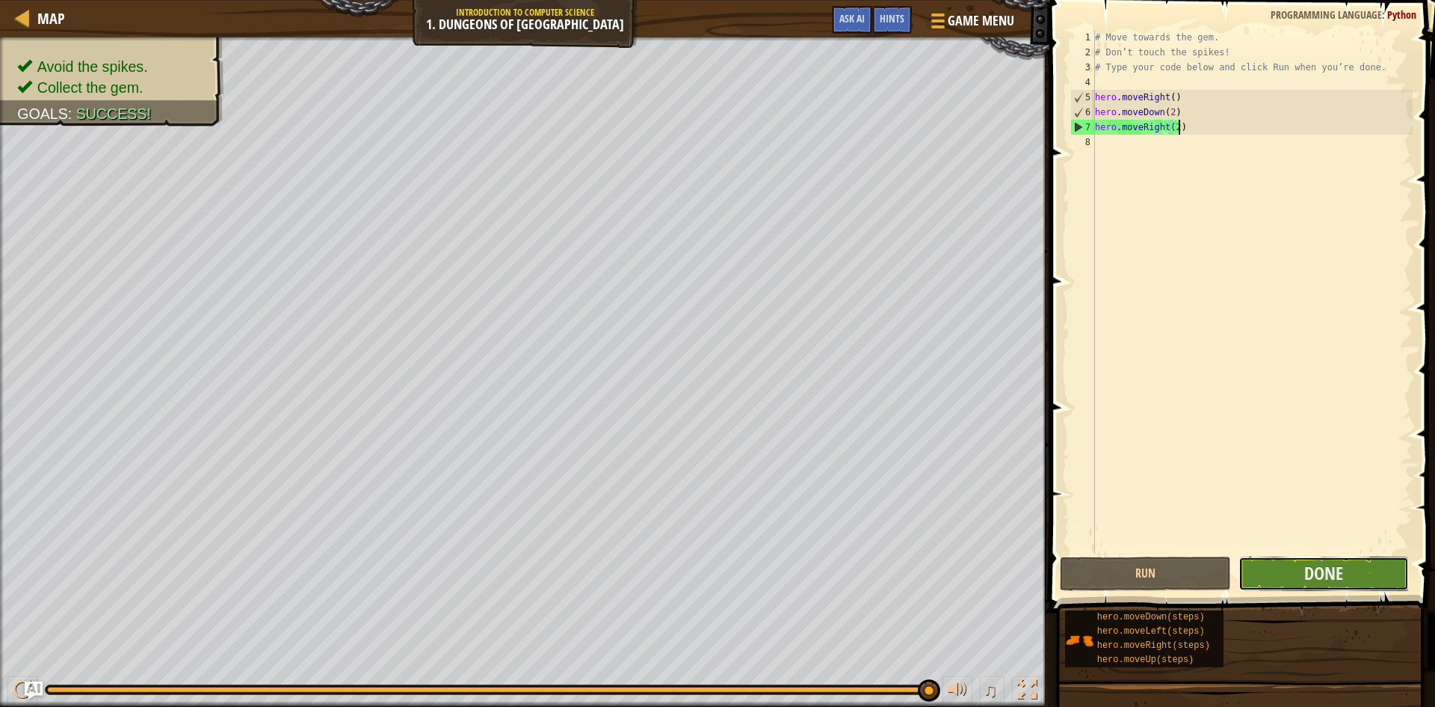
click at [1370, 572] on button "Done" at bounding box center [1324, 573] width 171 height 34
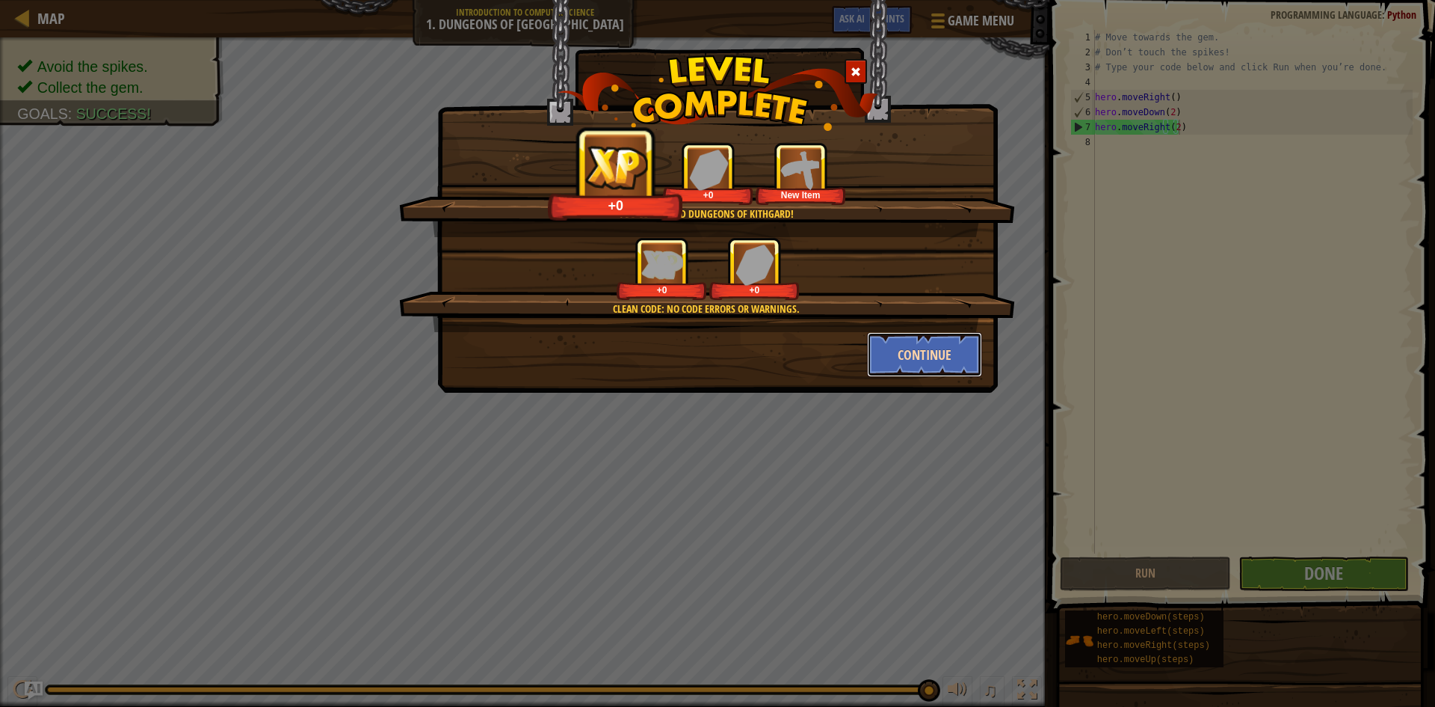
click at [937, 352] on button "Continue" at bounding box center [925, 354] width 116 height 45
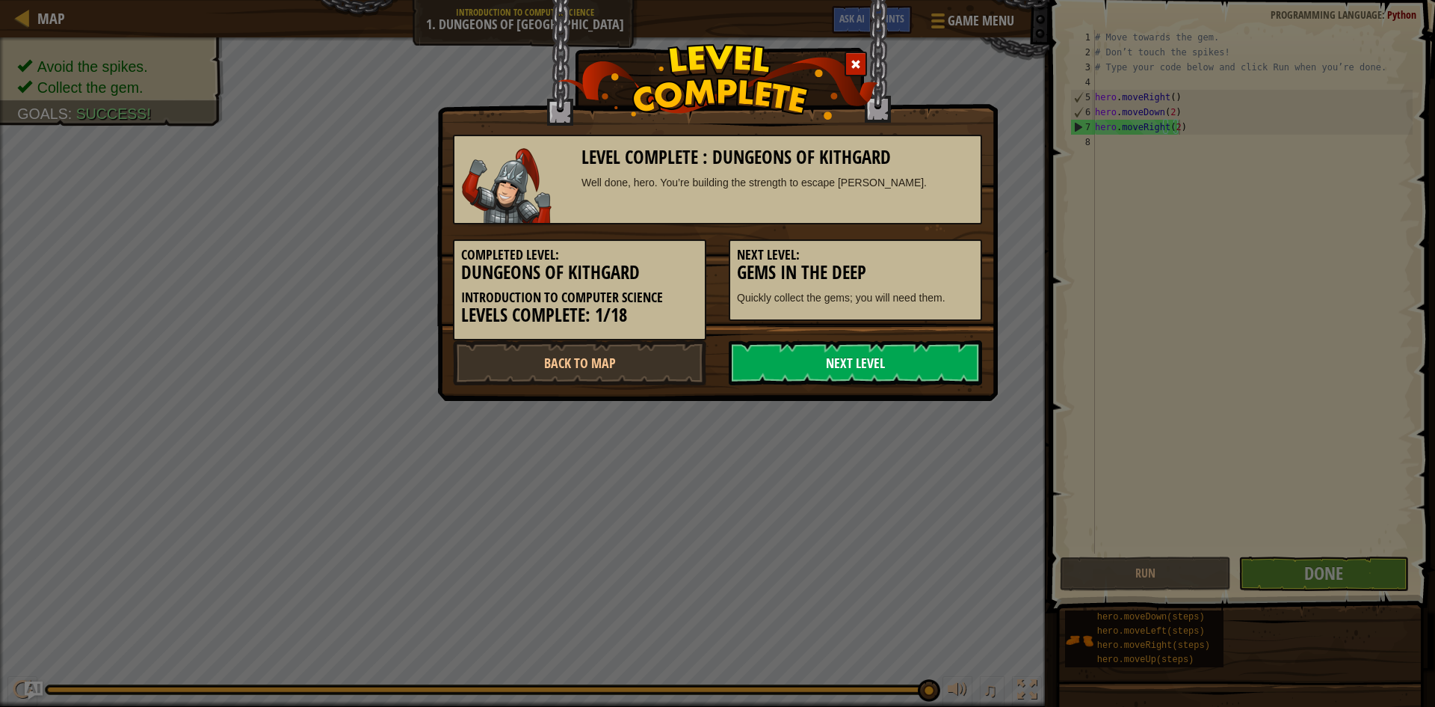
click at [861, 366] on link "Next Level" at bounding box center [855, 362] width 253 height 45
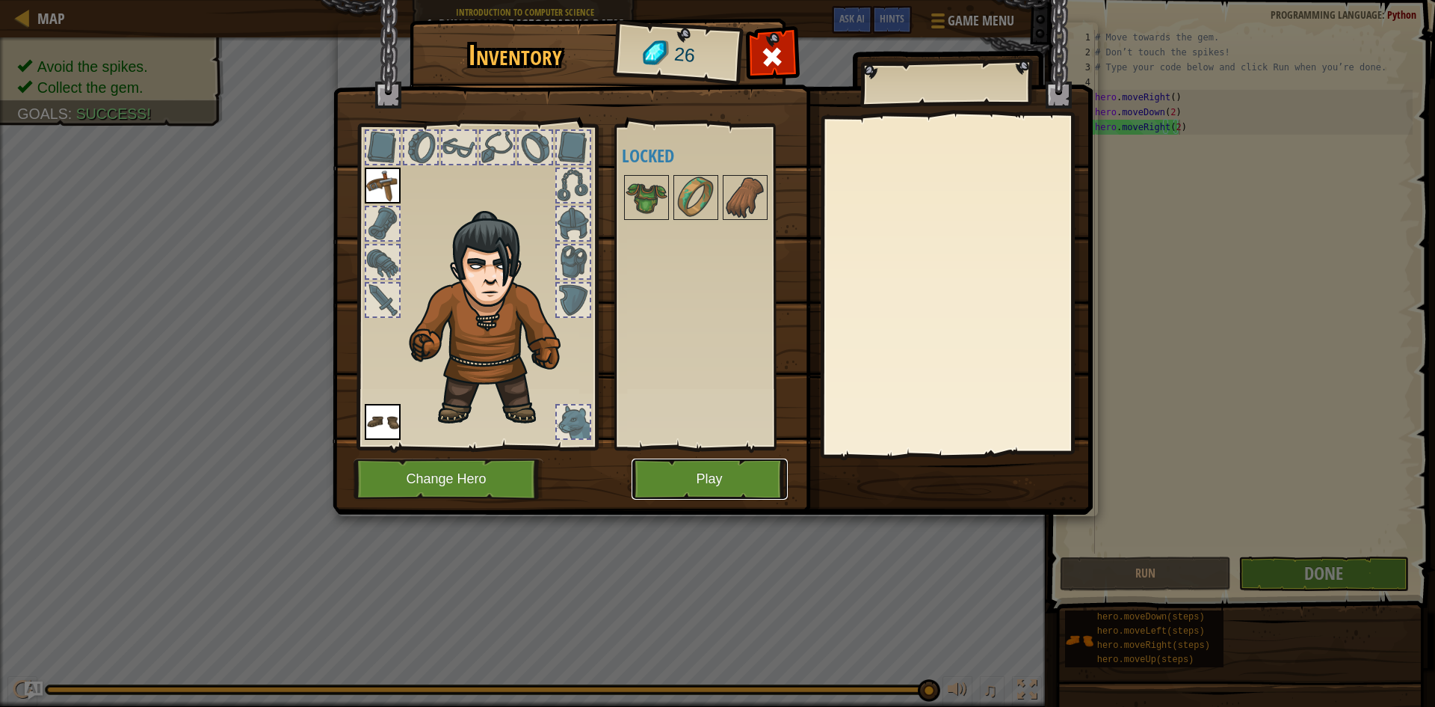
click at [718, 475] on button "Play" at bounding box center [710, 478] width 156 height 41
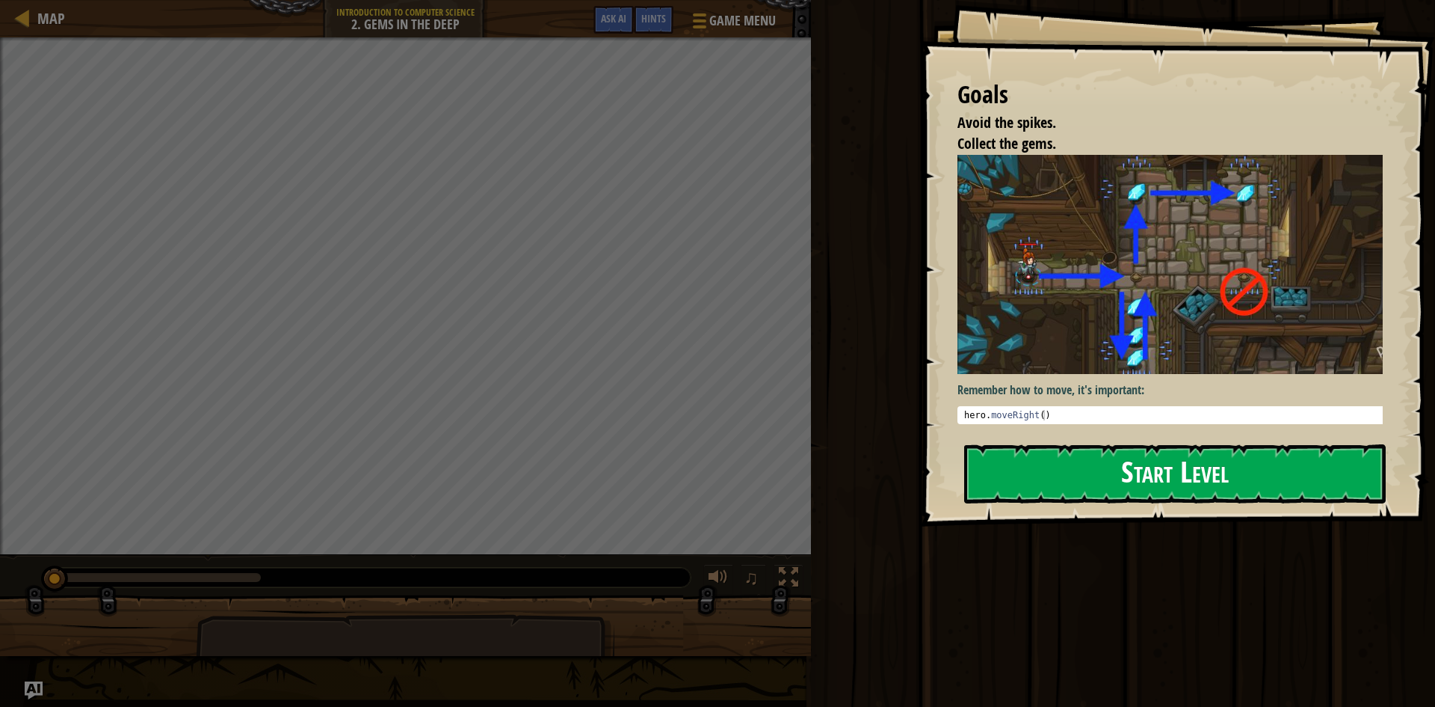
click at [1038, 444] on button "Start Level" at bounding box center [1175, 473] width 422 height 59
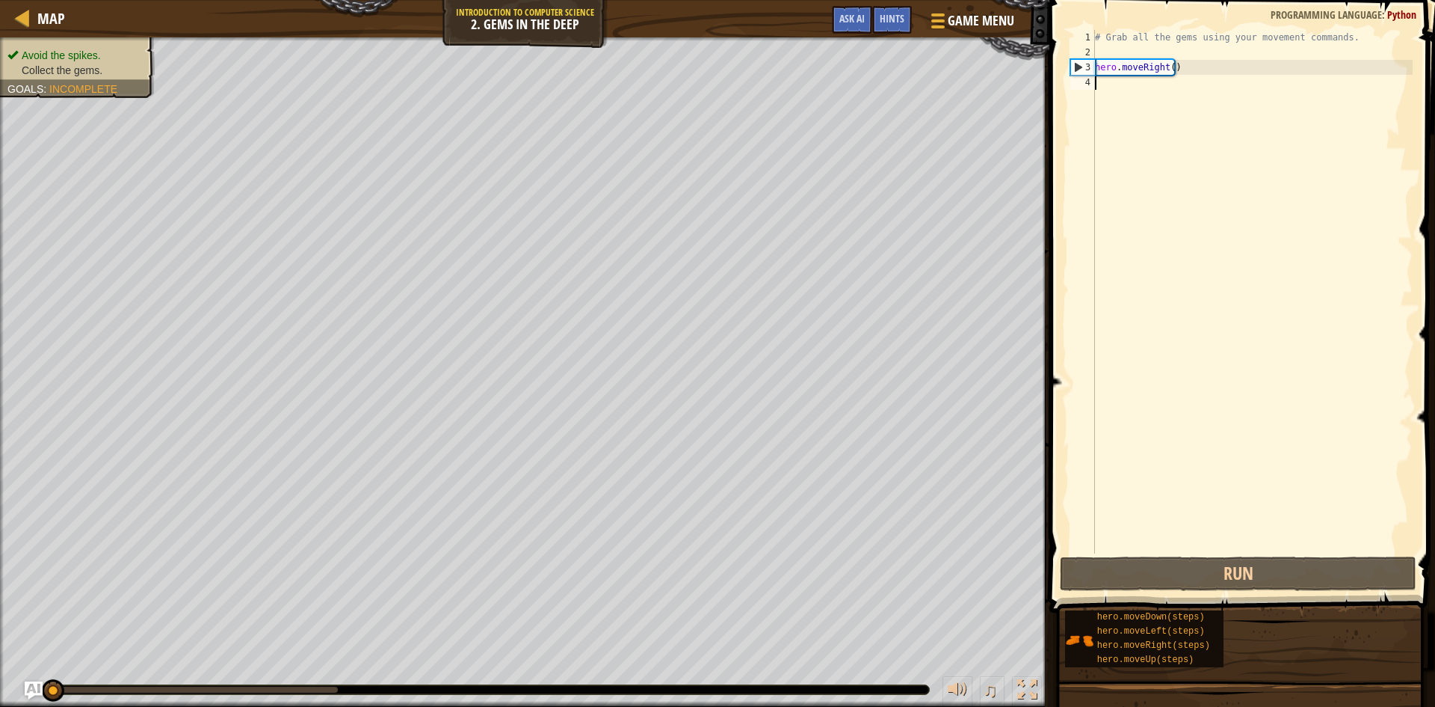
click at [1077, 61] on div "3" at bounding box center [1083, 67] width 24 height 15
click at [1077, 71] on div "3" at bounding box center [1083, 67] width 24 height 15
click at [1077, 68] on div "3" at bounding box center [1083, 67] width 24 height 15
type textarea "hero.moveRight()"
click at [1242, 585] on button "Run" at bounding box center [1238, 573] width 357 height 34
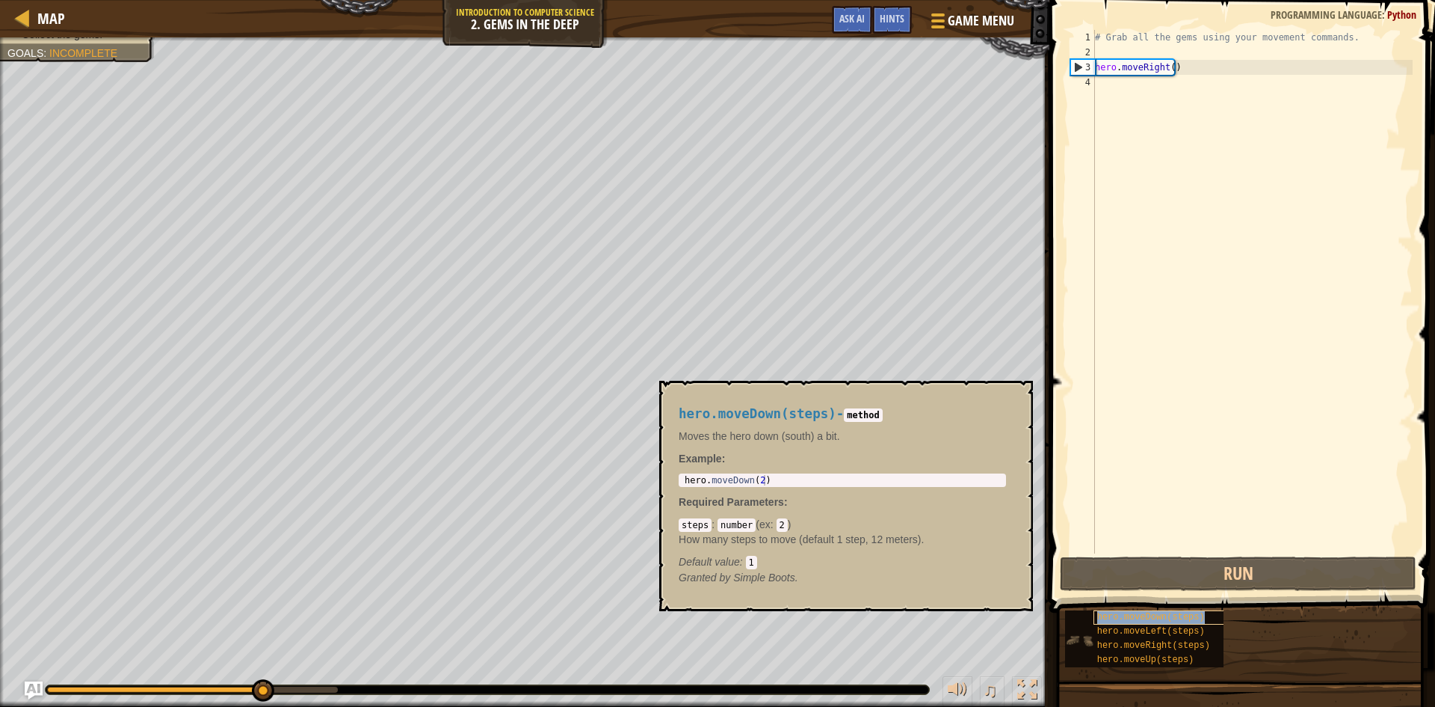
click at [1155, 618] on span "hero.moveDown(steps)" at bounding box center [1152, 617] width 108 height 10
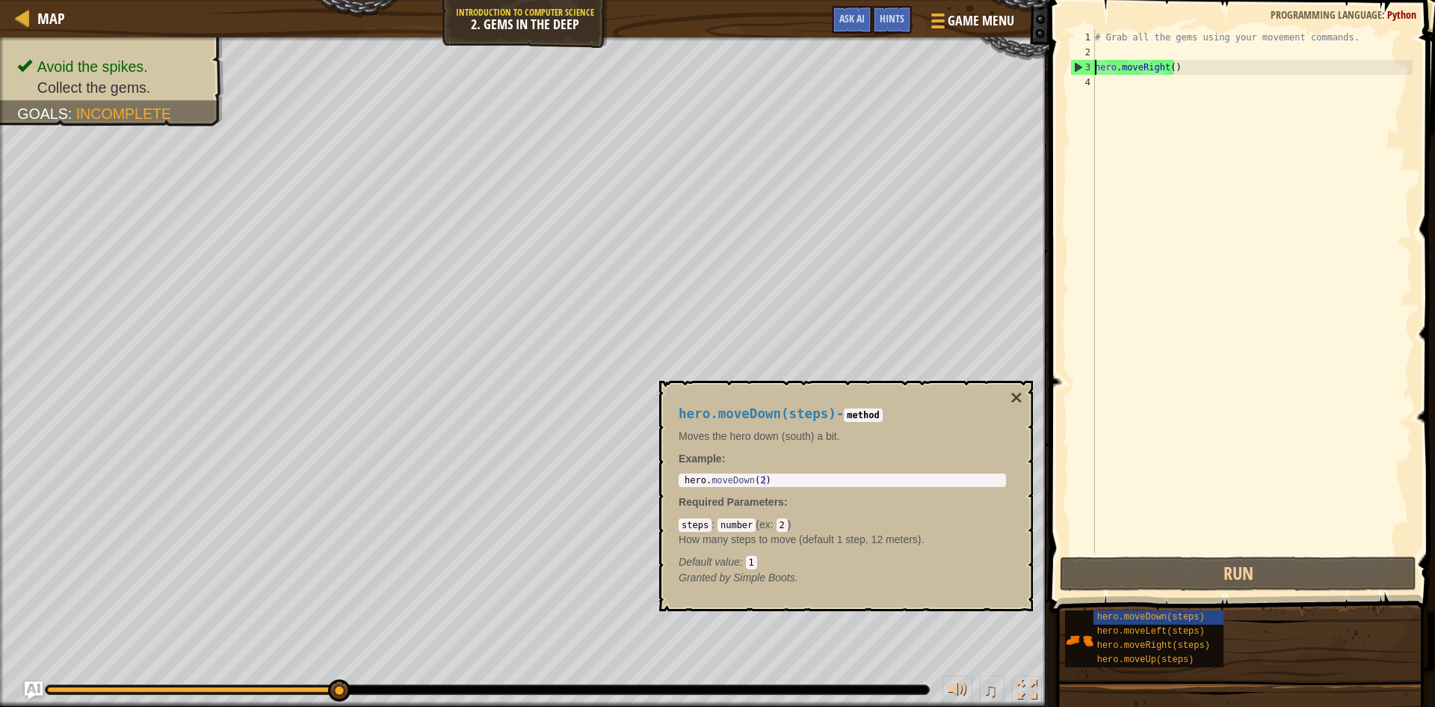
type textarea "hero.moveDown(2)"
click at [760, 480] on div "hero . moveDown ( 2 )" at bounding box center [842, 490] width 321 height 31
click at [769, 484] on div "hero . moveDown ( 2 )" at bounding box center [842, 490] width 321 height 31
click at [781, 524] on code "2" at bounding box center [782, 524] width 11 height 13
click at [779, 526] on code "2" at bounding box center [782, 524] width 11 height 13
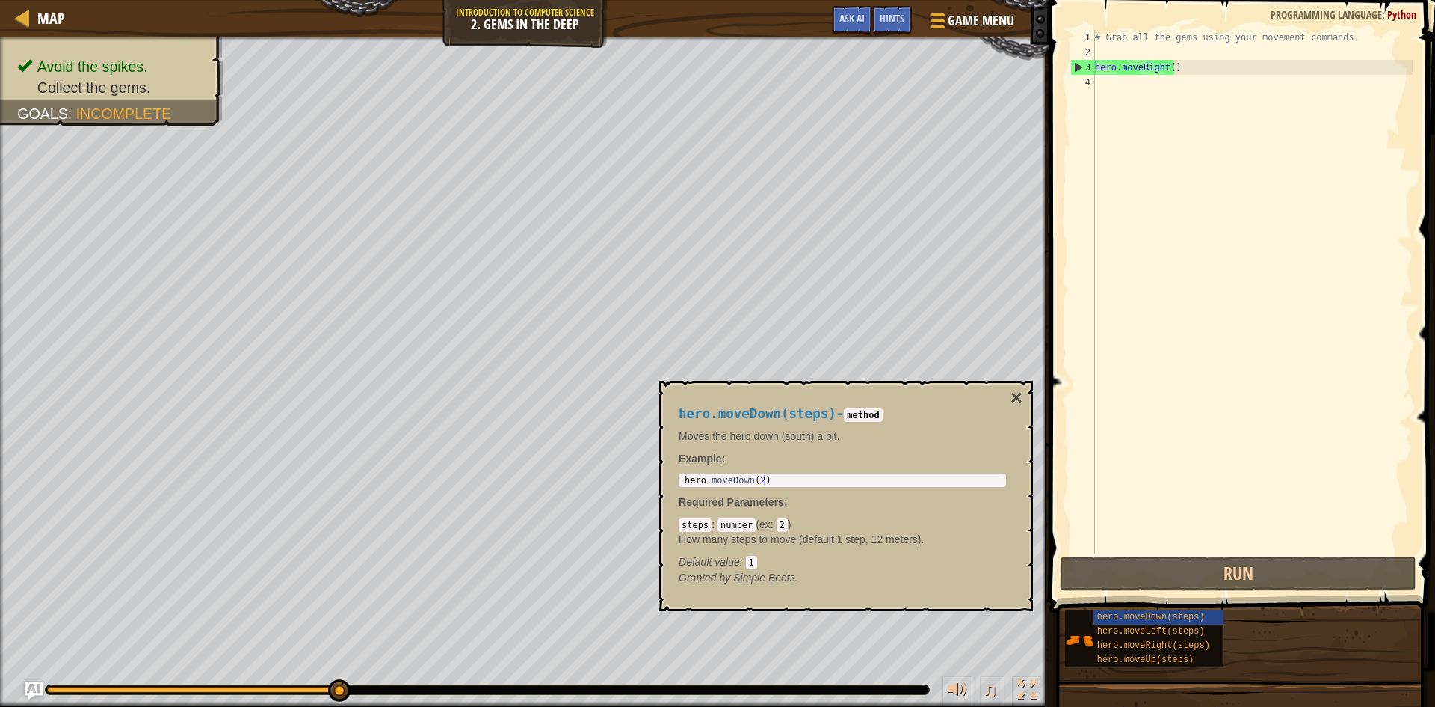
click at [778, 521] on code "2" at bounding box center [782, 524] width 11 height 13
click at [781, 528] on code "2" at bounding box center [782, 524] width 11 height 13
click at [778, 528] on code "2" at bounding box center [782, 524] width 11 height 13
click at [777, 526] on code "2" at bounding box center [782, 524] width 11 height 13
drag, startPoint x: 782, startPoint y: 526, endPoint x: 773, endPoint y: 526, distance: 9.0
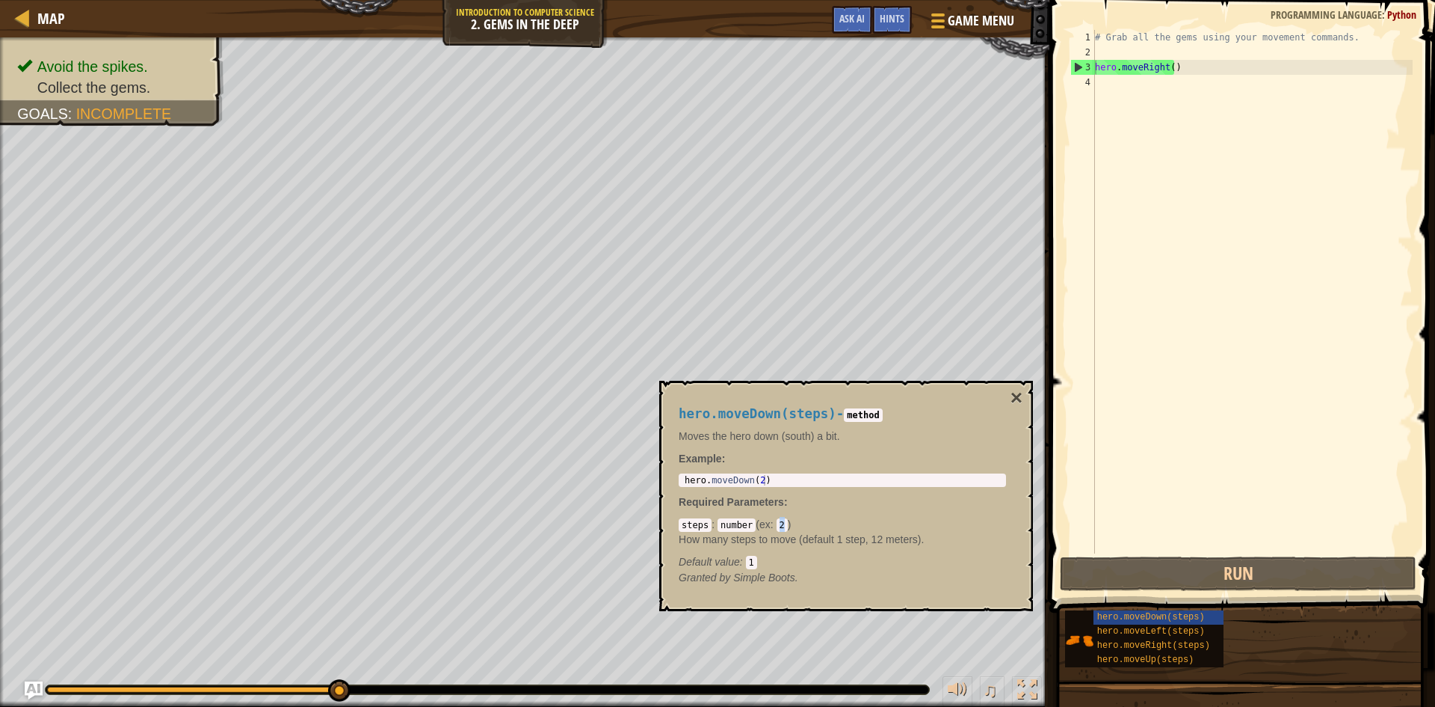
click at [773, 526] on div "steps : number ( ex : 2 ) How many steps to move (default 1 step, 12 meters). D…" at bounding box center [842, 543] width 327 height 52
click at [772, 481] on div "hero . moveDown ( 2 )" at bounding box center [842, 490] width 321 height 31
drag, startPoint x: 772, startPoint y: 481, endPoint x: 680, endPoint y: 484, distance: 92.0
click at [680, 484] on div "hero.moveDown(2) 1 hero . moveDown ( 2 ) הההההההההההההההההההההההההההההההההההההה…" at bounding box center [842, 479] width 327 height 13
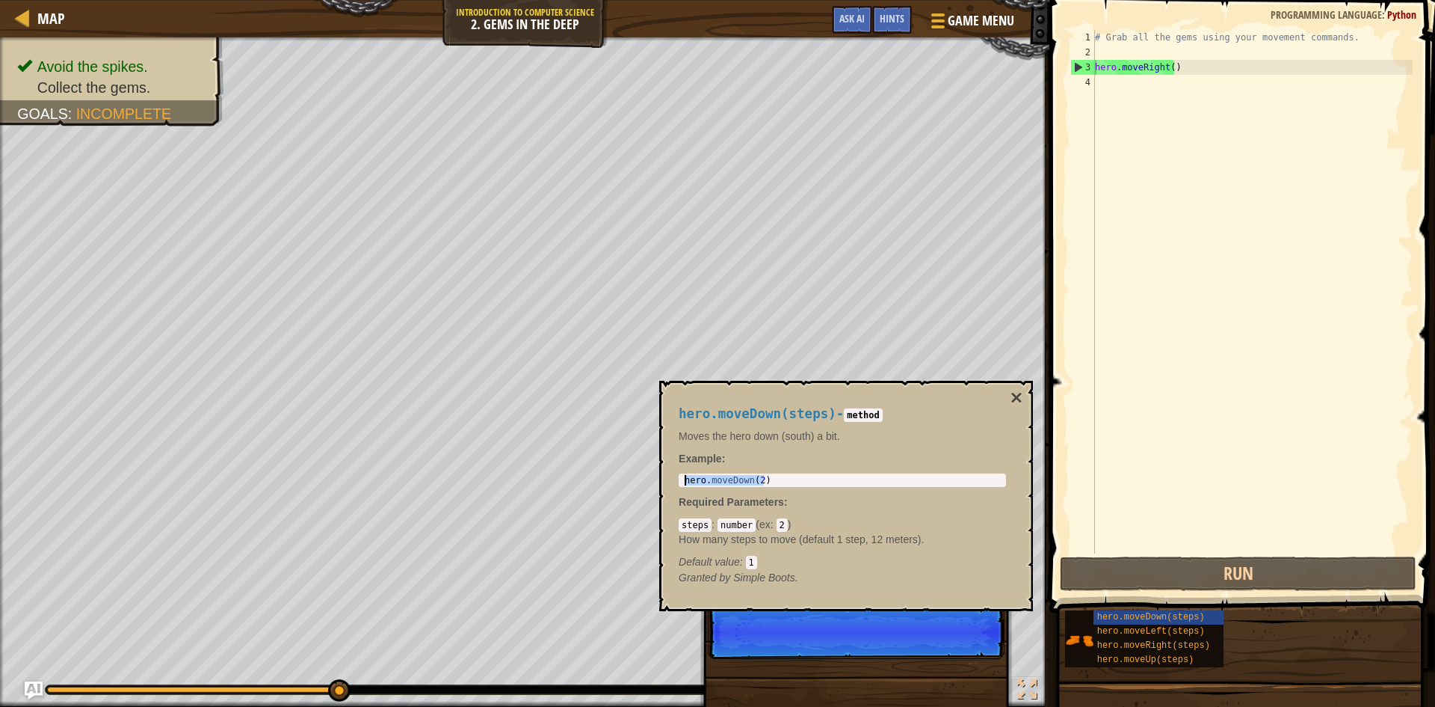
click at [1109, 89] on div "# Grab all the gems using your movement commands. hero . moveRight ( )" at bounding box center [1252, 306] width 321 height 553
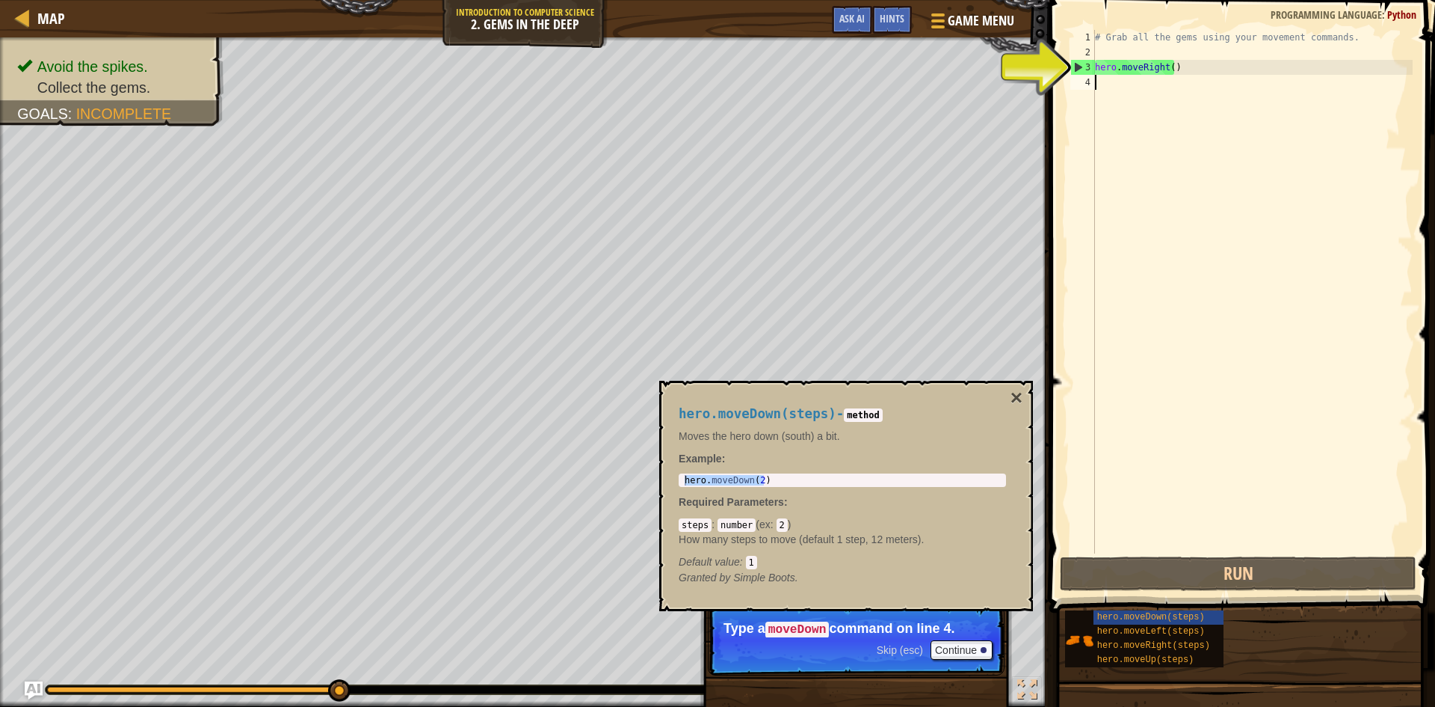
paste textarea "hero.moveDown(2)"
type textarea "hero.moveDown(2)"
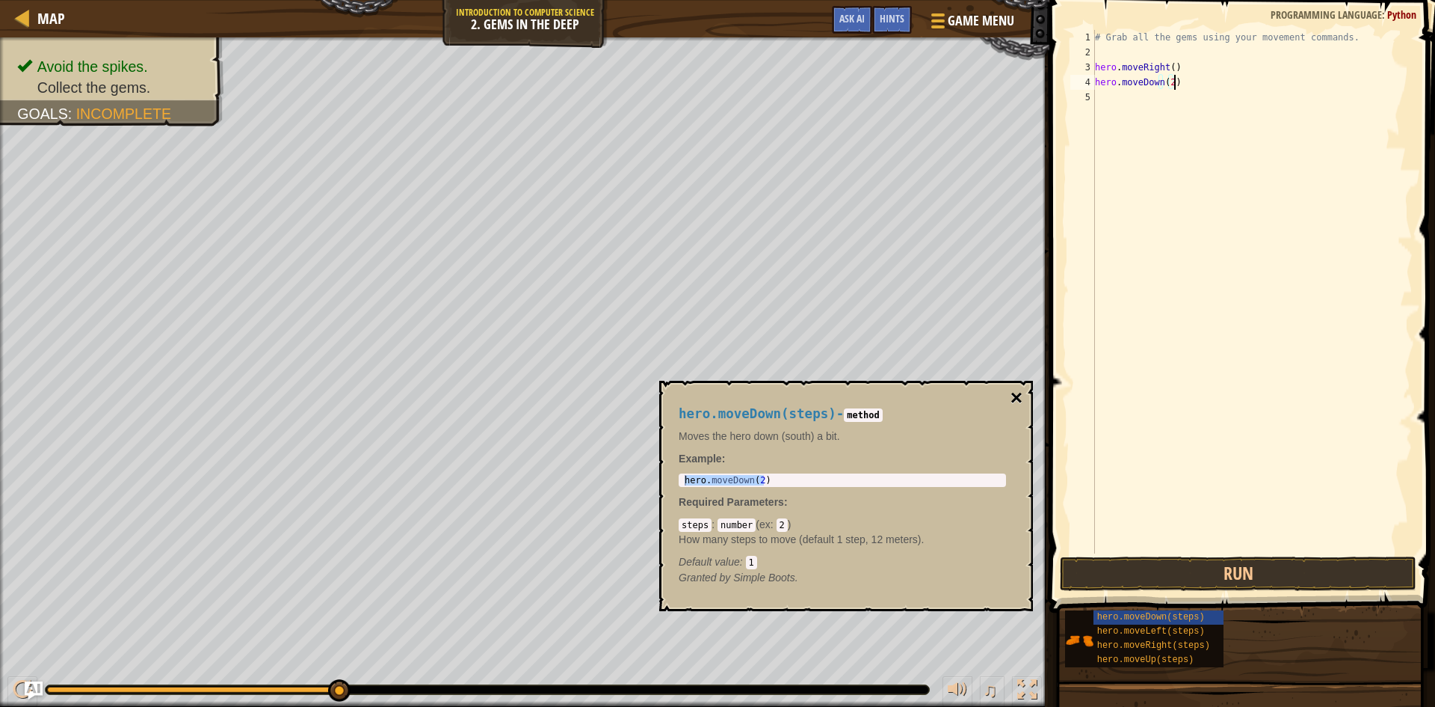
click at [1019, 391] on button "×" at bounding box center [1017, 397] width 12 height 21
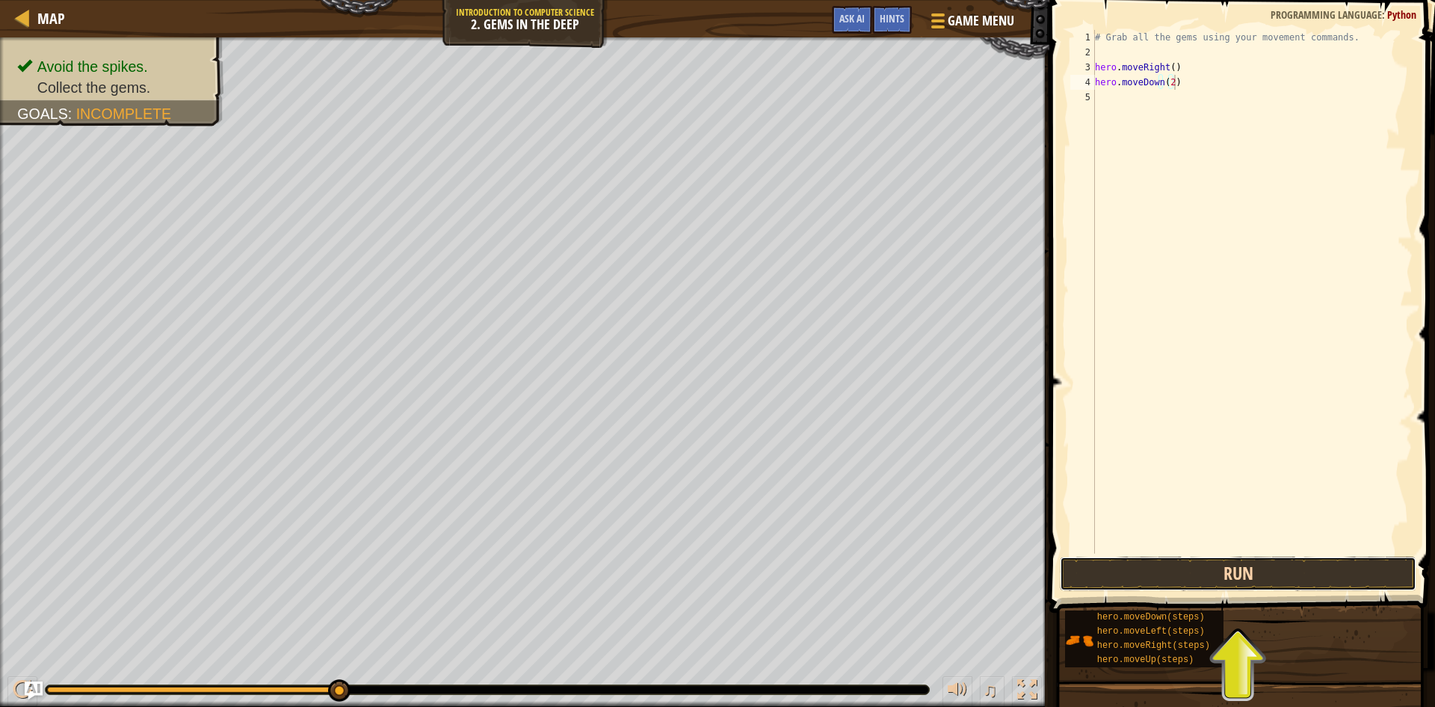
click at [1217, 573] on button "Run" at bounding box center [1238, 573] width 357 height 34
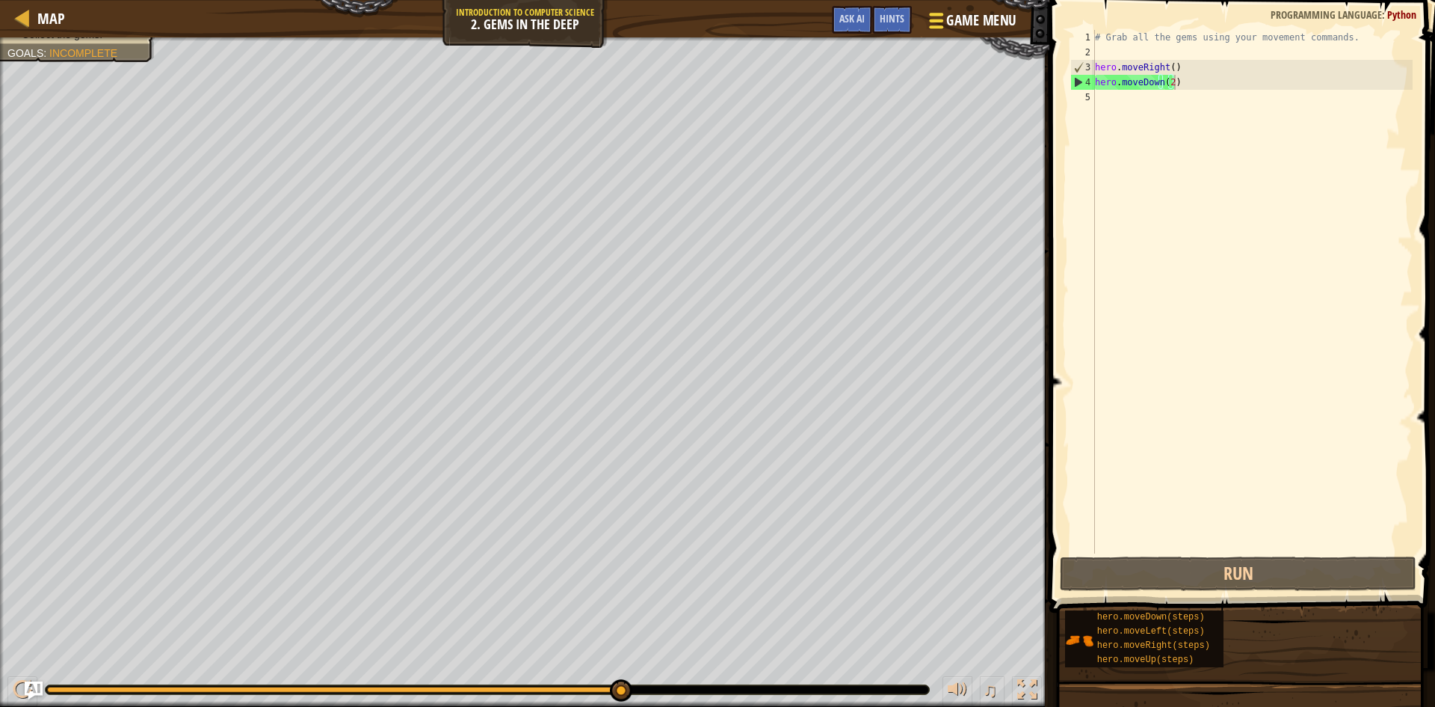
click at [982, 20] on span "Game Menu" at bounding box center [982, 20] width 70 height 20
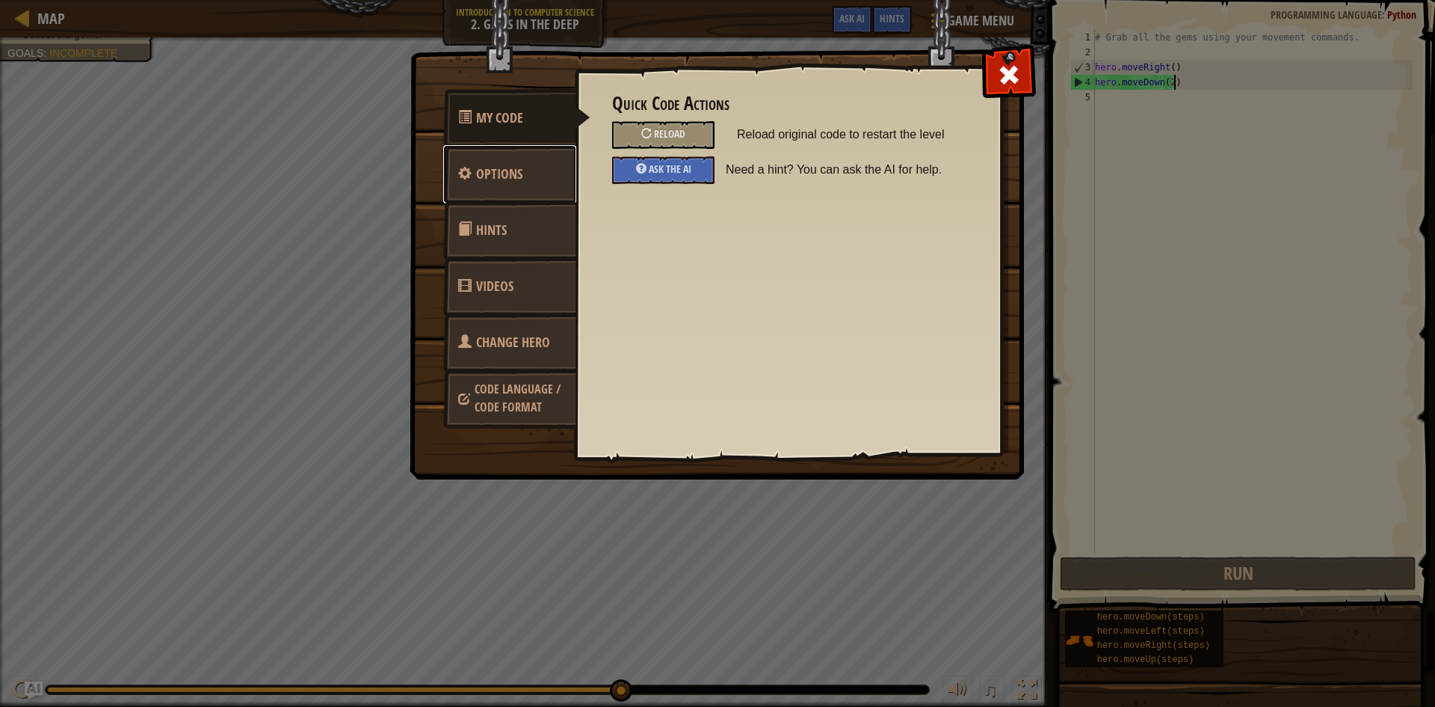
click at [529, 176] on link "Options" at bounding box center [509, 174] width 133 height 58
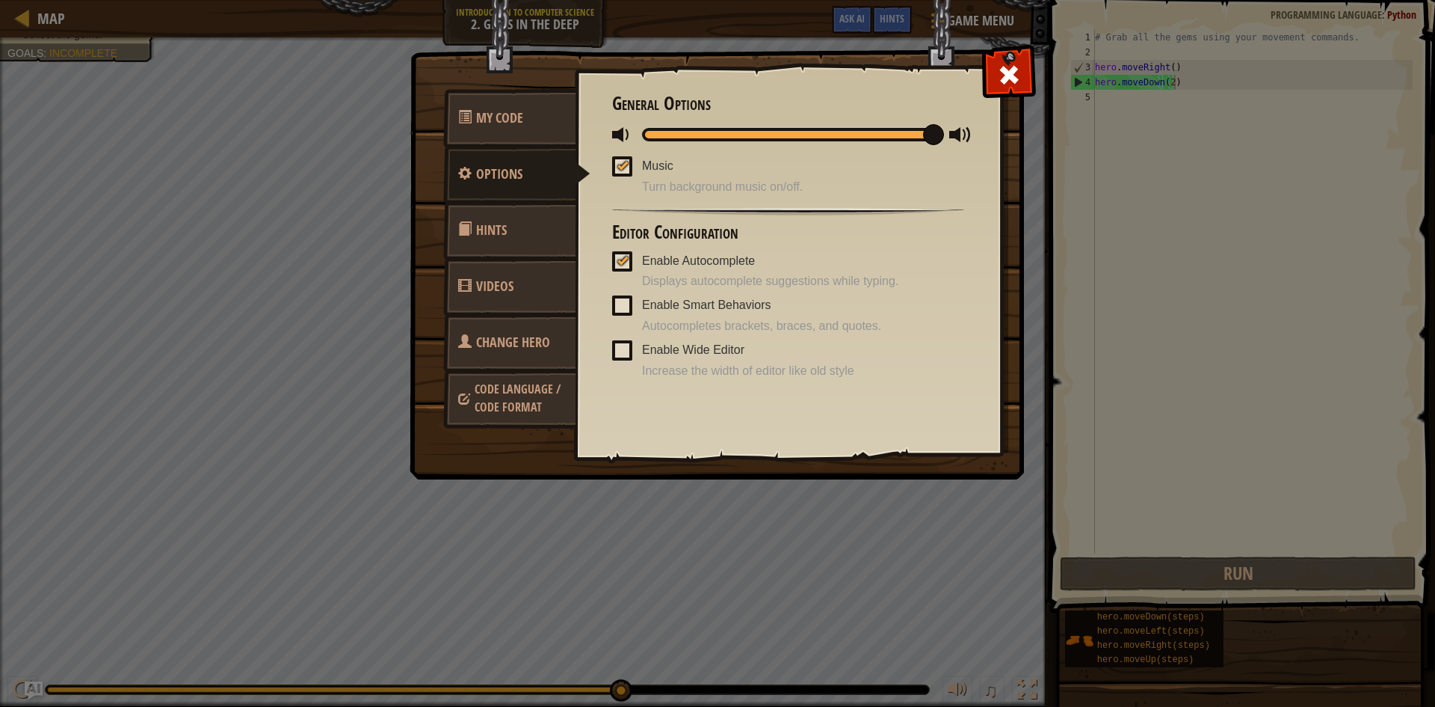
click at [497, 258] on ul "My Code Options Hints Videos Change Hero Code Language / Code Format" at bounding box center [509, 259] width 133 height 333
click at [504, 236] on span "Hints" at bounding box center [491, 230] width 31 height 19
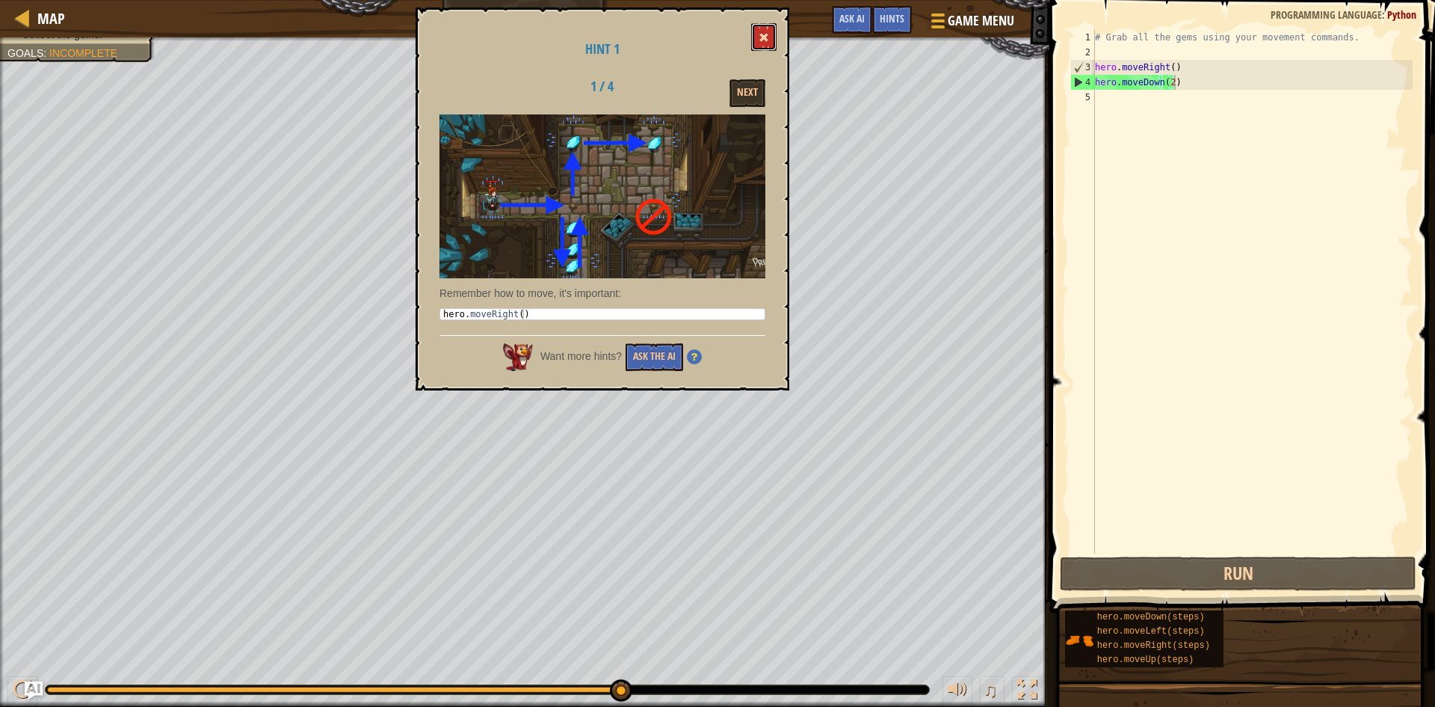
click at [764, 43] on button at bounding box center [763, 37] width 25 height 28
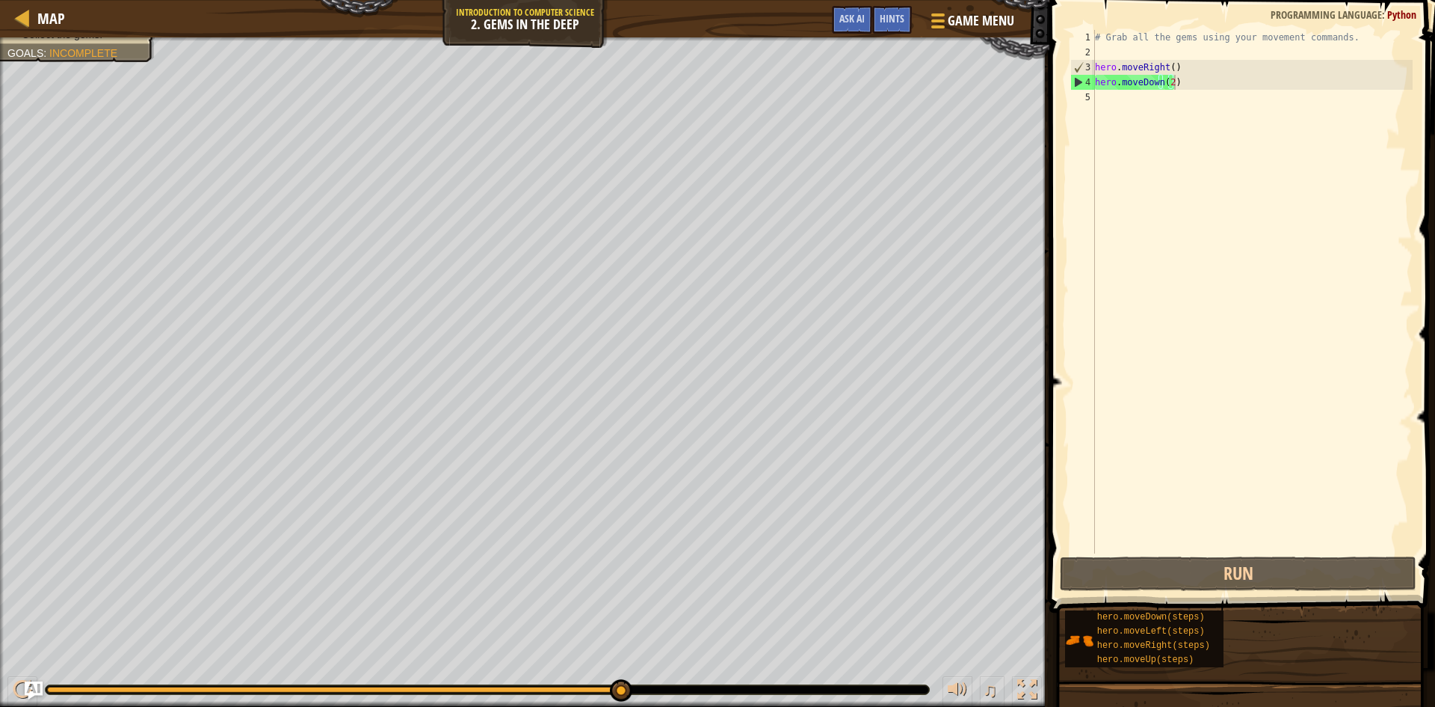
click at [1106, 102] on div "# Grab all the gems using your movement commands. hero . moveRight ( ) hero . m…" at bounding box center [1252, 306] width 321 height 553
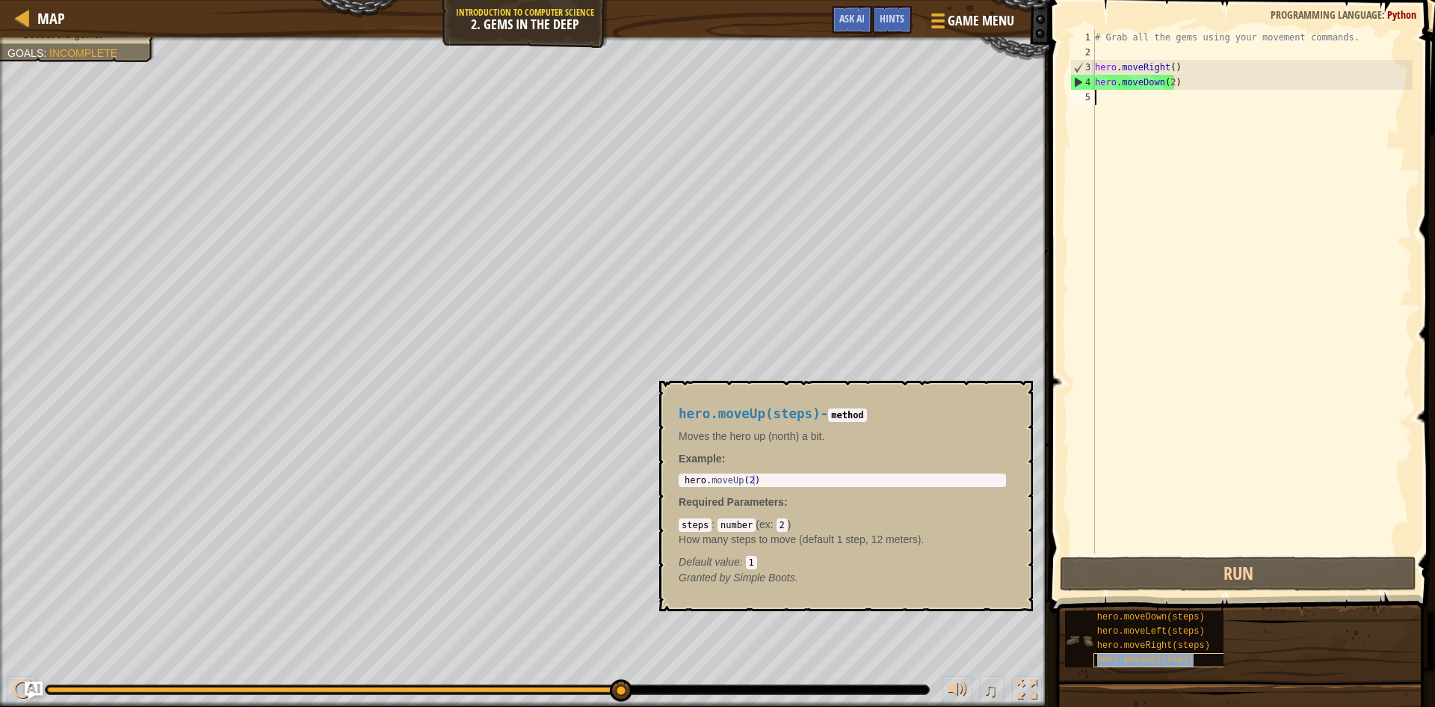
click at [1168, 656] on span "hero.moveUp(steps)" at bounding box center [1146, 659] width 97 height 10
type textarea "hero.moveUp(2)"
drag, startPoint x: 754, startPoint y: 478, endPoint x: 672, endPoint y: 477, distance: 81.5
click at [672, 477] on div "hero.moveUp(steps) - method Moves the hero up (north) a bit. Example : hero.mov…" at bounding box center [842, 496] width 348 height 206
type textarea "hero.moveDown(2)"
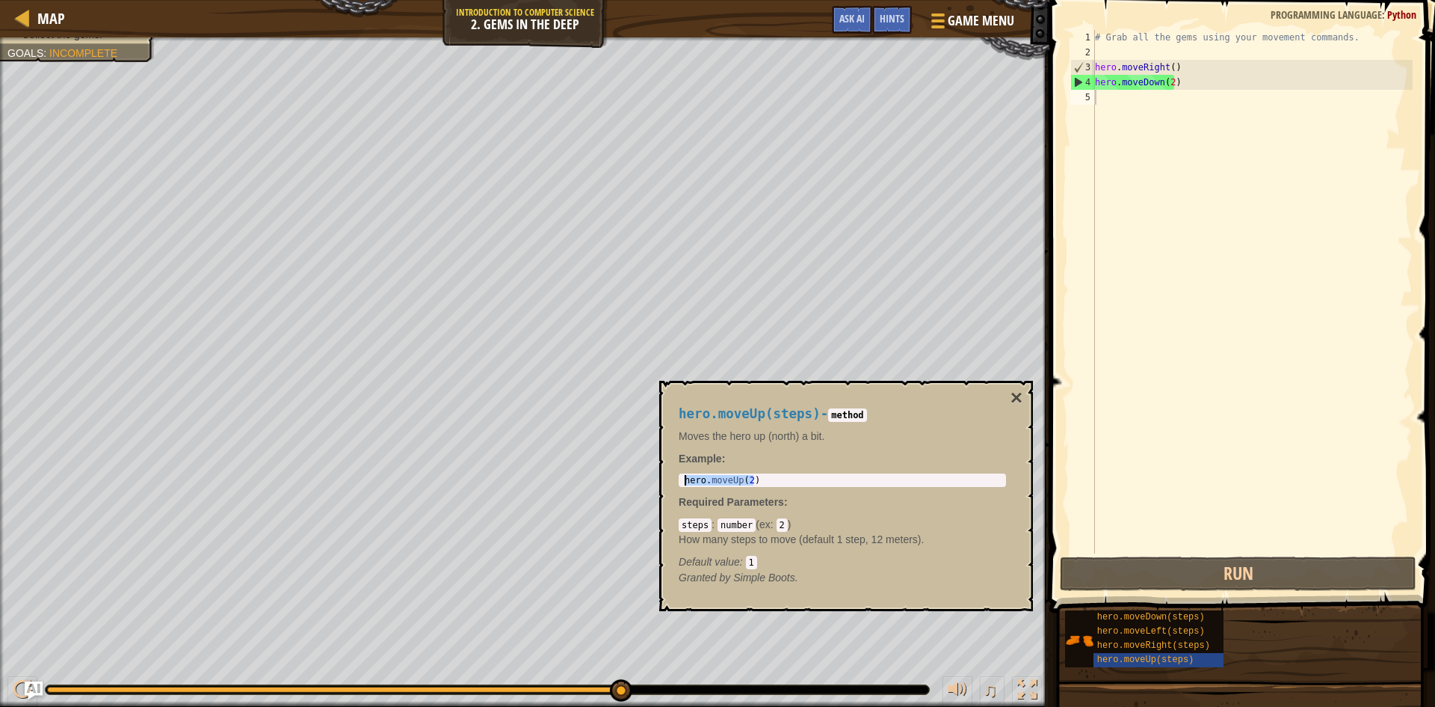
click at [1114, 85] on div "# Grab all the gems using your movement commands. hero . moveRight ( ) hero . m…" at bounding box center [1252, 306] width 321 height 553
click at [1110, 100] on div "# Grab all the gems using your movement commands. hero . moveRight ( ) hero . m…" at bounding box center [1252, 306] width 321 height 553
paste textarea "hero.moveUp(2)"
type textarea "hero.moveUp(2)"
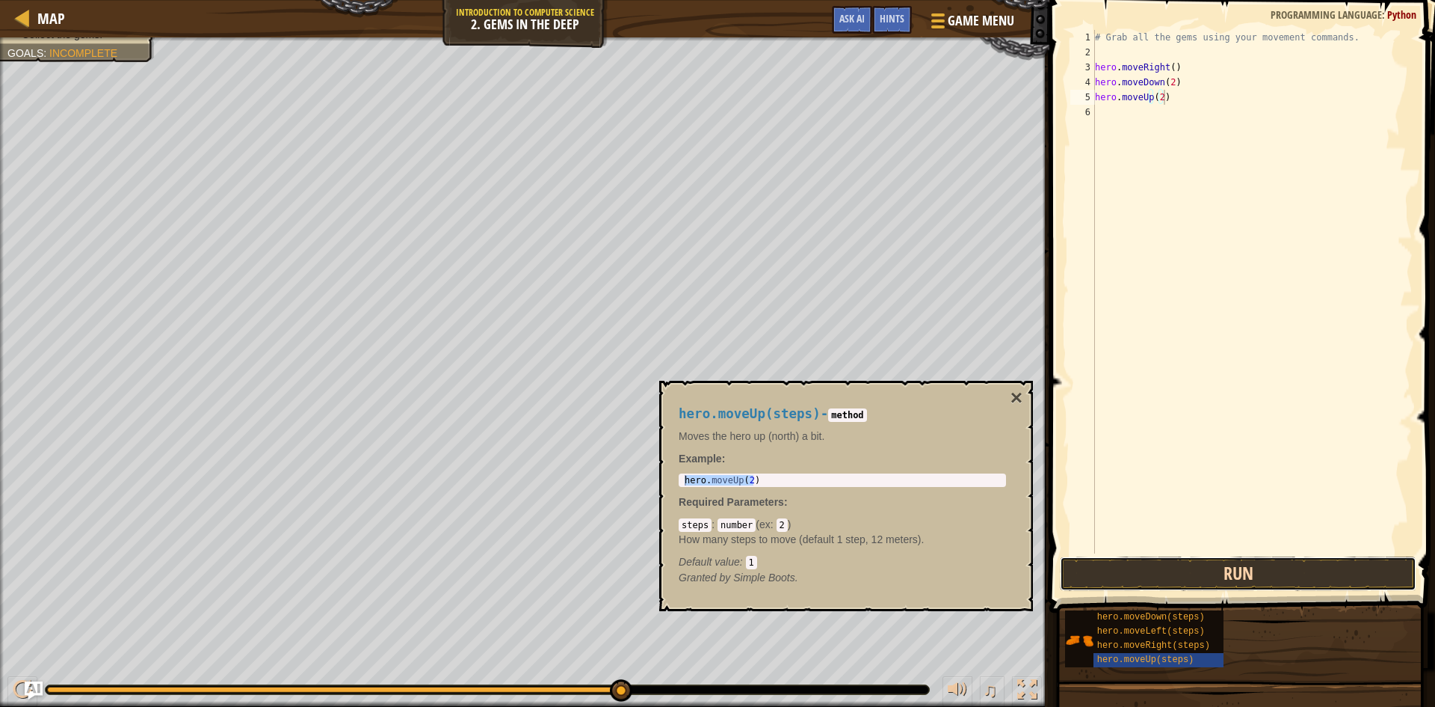
click at [1195, 569] on button "Run" at bounding box center [1238, 573] width 357 height 34
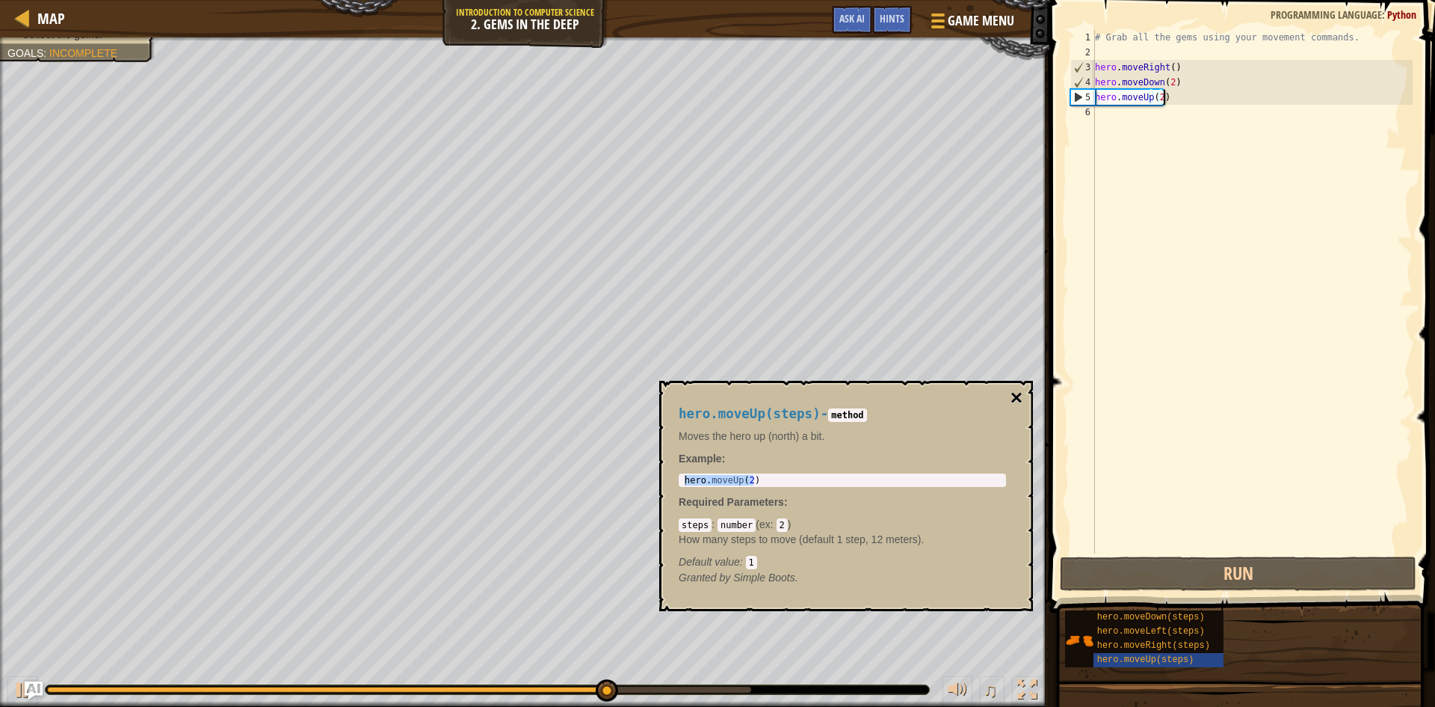
click at [1014, 397] on button "×" at bounding box center [1017, 397] width 12 height 21
click at [1187, 642] on span "hero.moveRight(steps)" at bounding box center [1154, 645] width 113 height 10
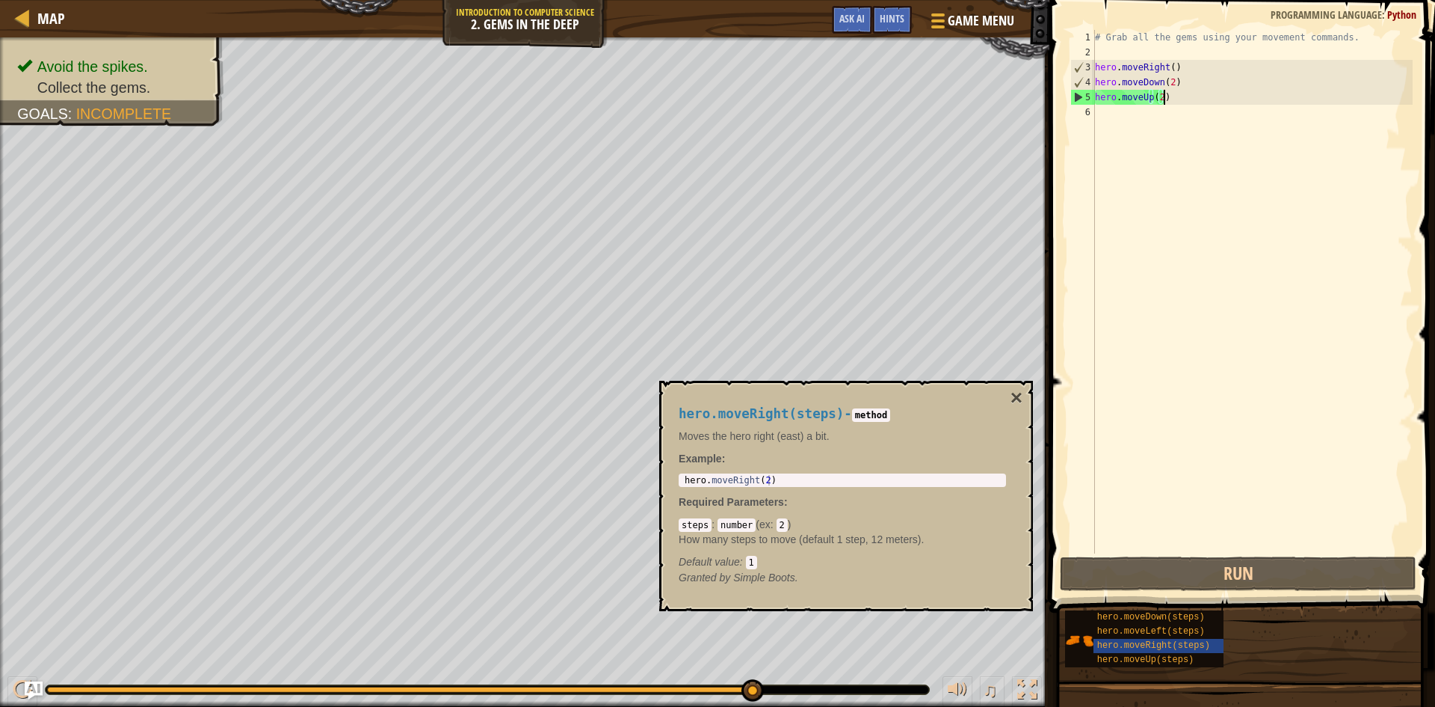
type textarea "hero.moveRight(2)"
drag, startPoint x: 774, startPoint y: 478, endPoint x: 672, endPoint y: 476, distance: 101.7
click at [672, 476] on div "hero.moveRight(steps) - method Moves the hero right (east) a bit. Example : her…" at bounding box center [842, 496] width 348 height 206
click at [1120, 106] on div "# Grab all the gems using your movement commands. hero . moveRight ( ) hero . m…" at bounding box center [1252, 306] width 321 height 553
paste textarea "hero.moveRight(2)"
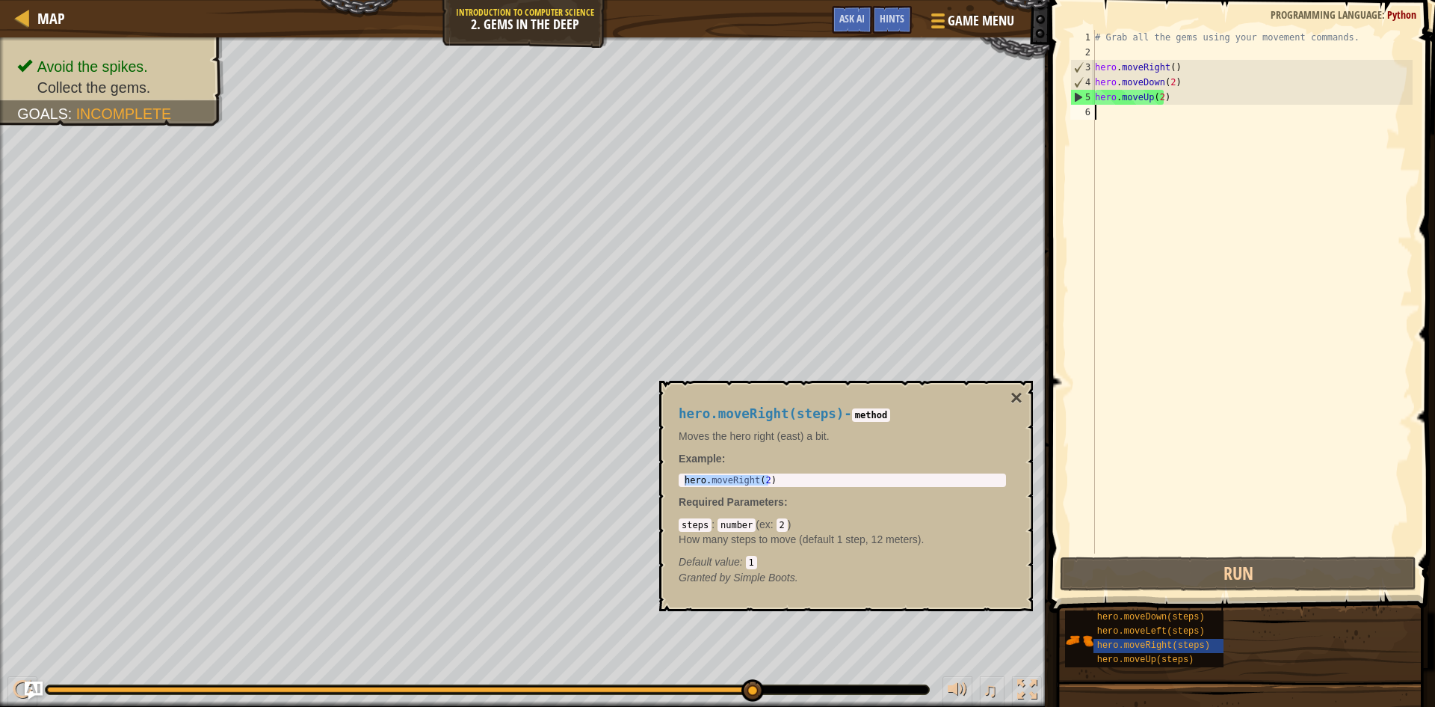
type textarea "hero.moveRight(2)"
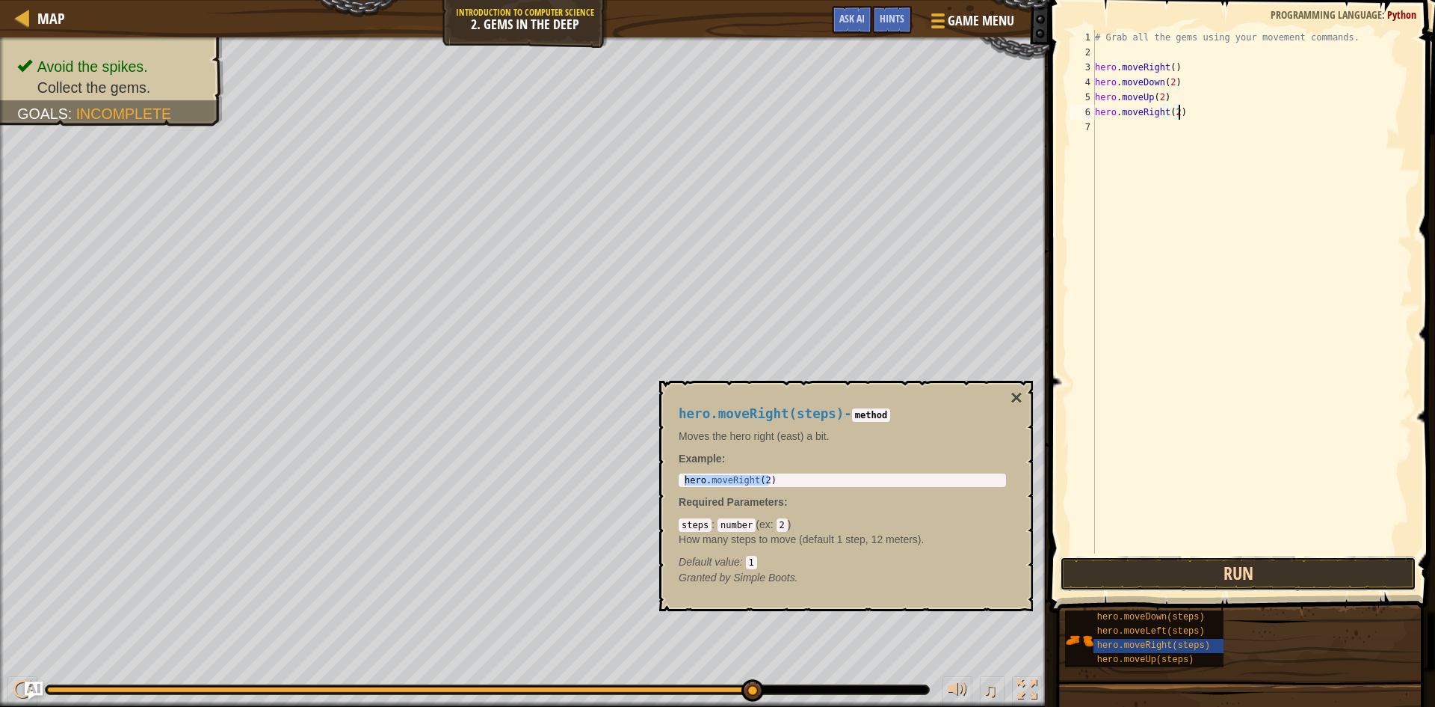
click at [1281, 565] on button "Run" at bounding box center [1238, 573] width 357 height 34
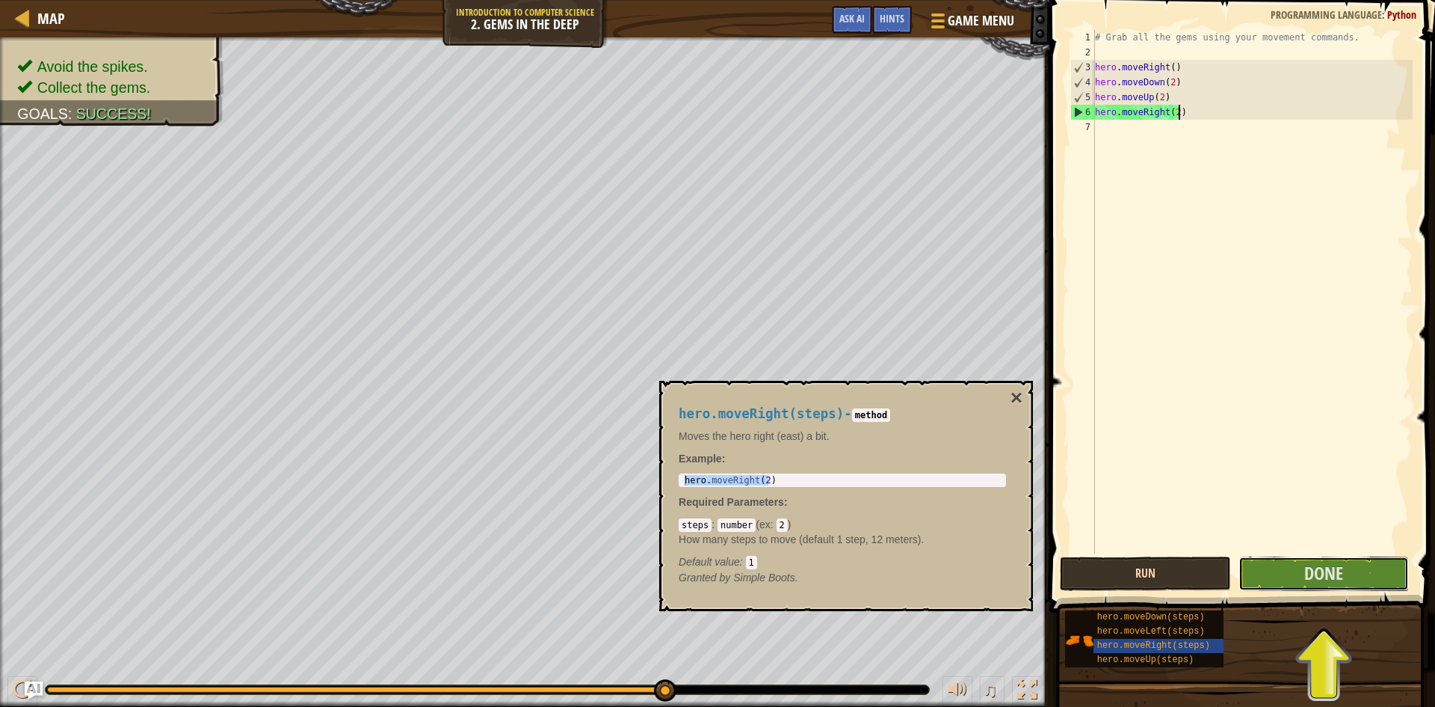
click at [1281, 565] on button "Done" at bounding box center [1324, 573] width 171 height 34
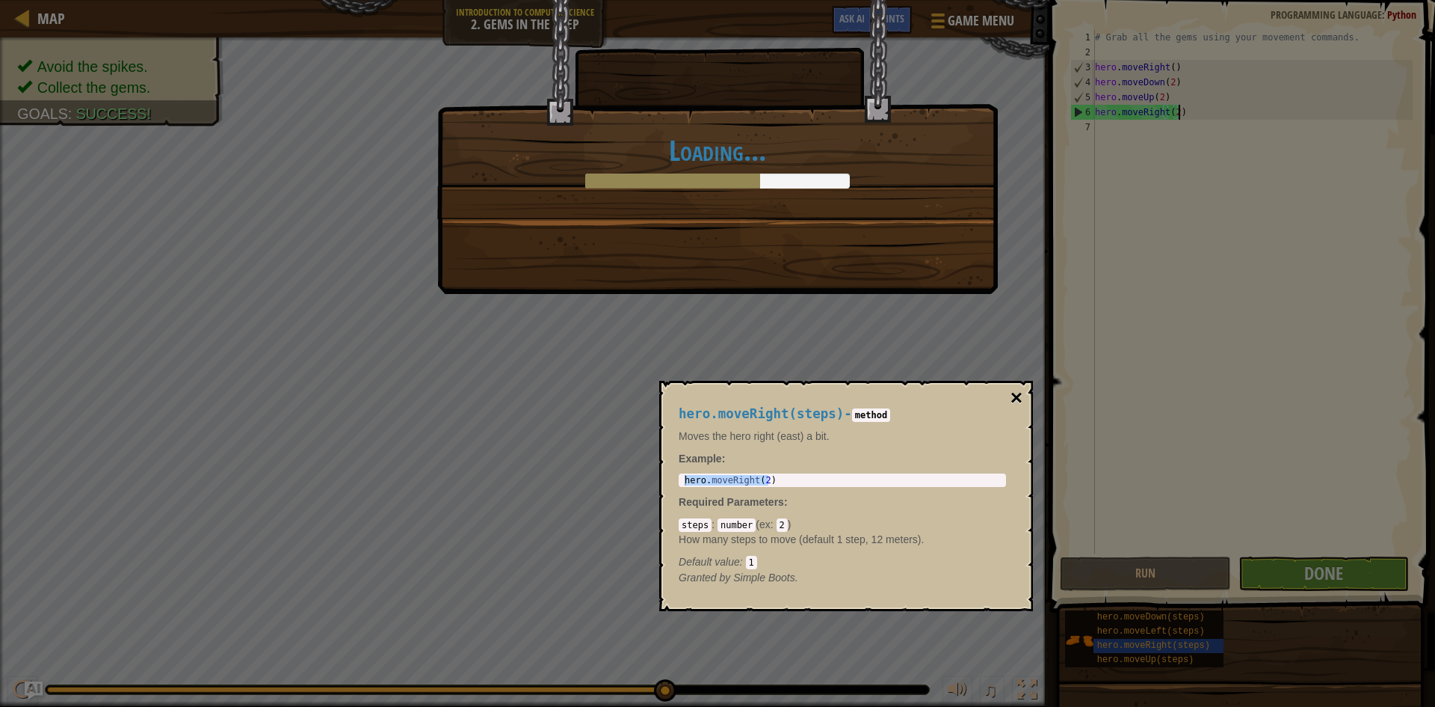
click at [1018, 390] on button "×" at bounding box center [1017, 397] width 12 height 21
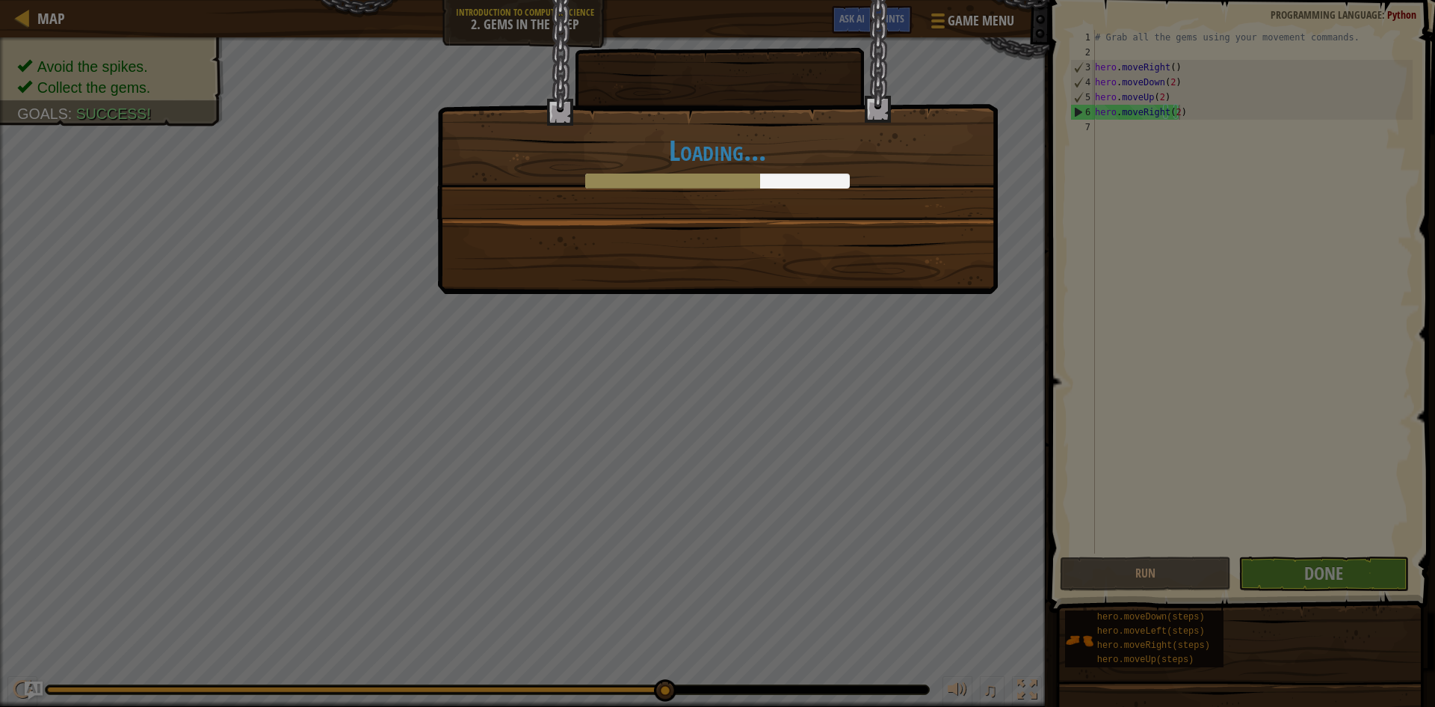
click at [791, 191] on div "Loading..." at bounding box center [717, 109] width 559 height 218
click at [757, 223] on div "Loading..." at bounding box center [717, 147] width 561 height 294
click at [773, 125] on div "Loading..." at bounding box center [717, 109] width 559 height 218
